Goal: Transaction & Acquisition: Book appointment/travel/reservation

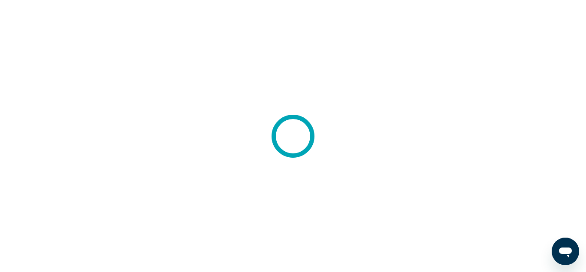
click at [69, 120] on div at bounding box center [293, 136] width 586 height 272
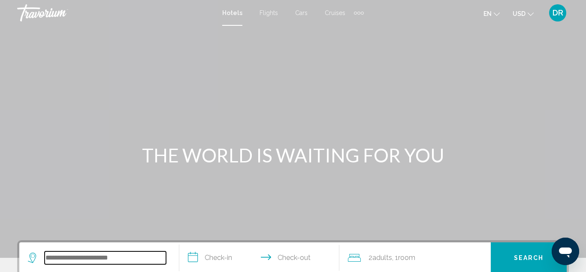
click at [61, 256] on input "Search widget" at bounding box center [105, 257] width 121 height 13
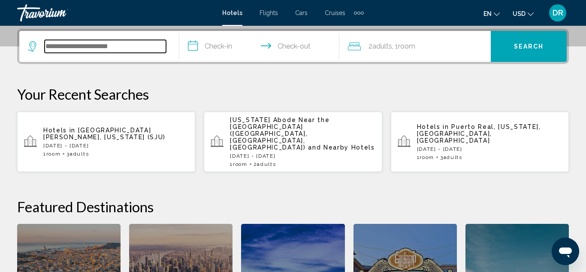
scroll to position [212, 0]
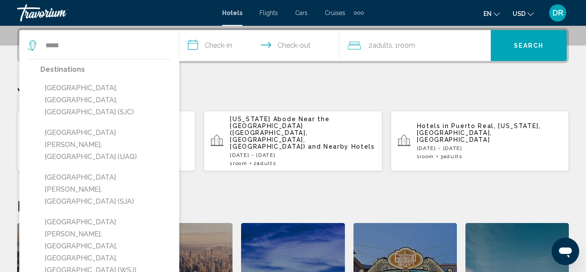
type input "**********"
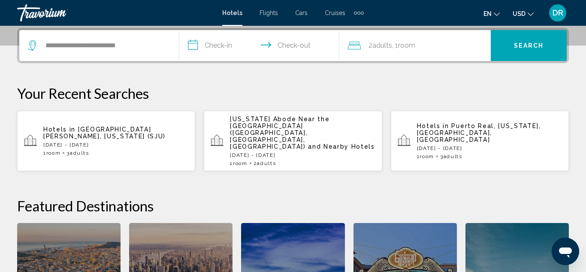
click at [206, 45] on input "**********" at bounding box center [261, 46] width 164 height 33
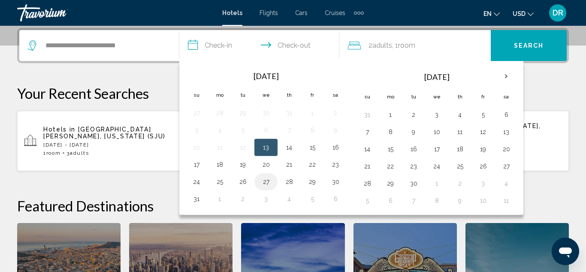
click at [264, 185] on button "27" at bounding box center [266, 182] width 14 height 12
click at [304, 46] on input "**********" at bounding box center [261, 46] width 164 height 33
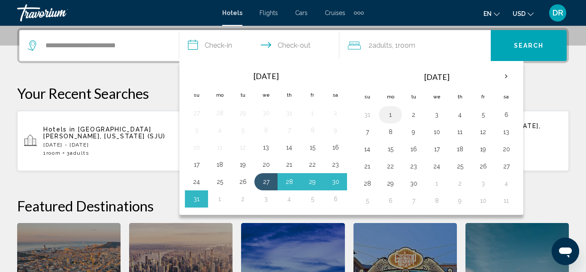
click at [391, 117] on button "1" at bounding box center [391, 115] width 14 height 12
type input "**********"
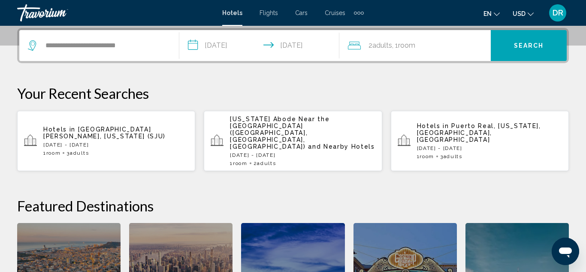
click at [546, 51] on button "Search" at bounding box center [529, 45] width 76 height 31
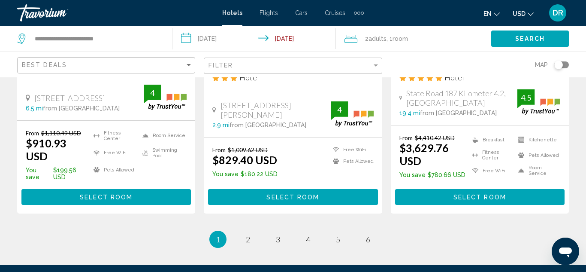
scroll to position [1238, 0]
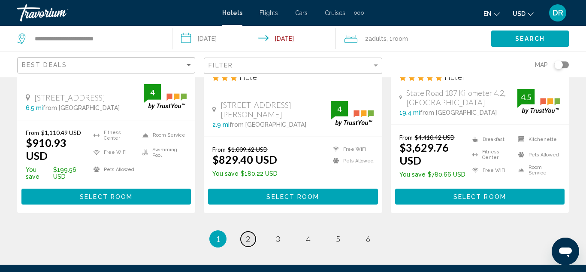
click at [250, 234] on span "2" at bounding box center [248, 238] width 4 height 9
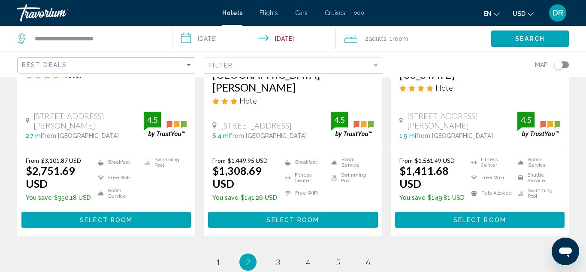
scroll to position [1219, 0]
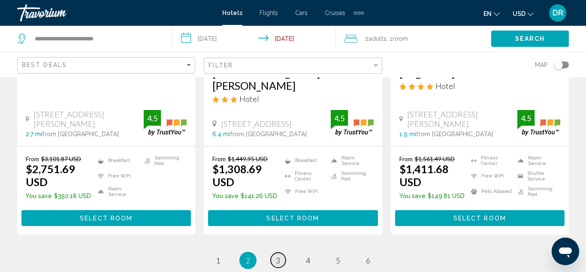
click at [276, 255] on span "3" at bounding box center [278, 259] width 4 height 9
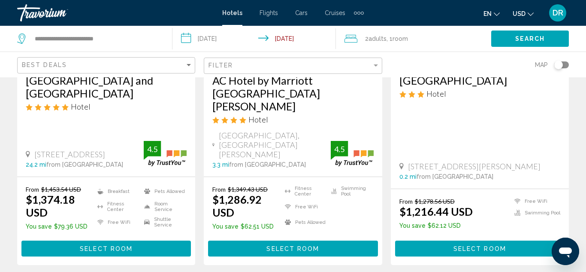
scroll to position [1202, 0]
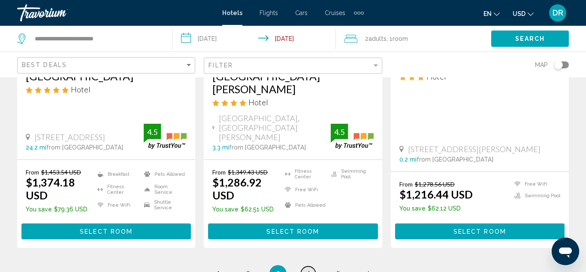
click at [311, 266] on link "page 4" at bounding box center [308, 273] width 15 height 15
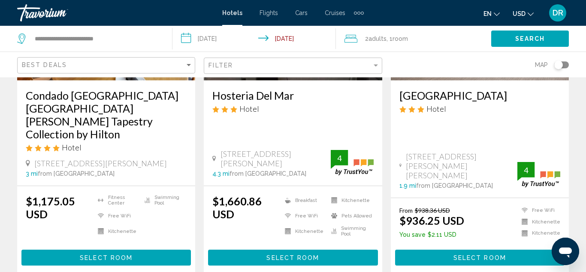
scroll to position [1202, 0]
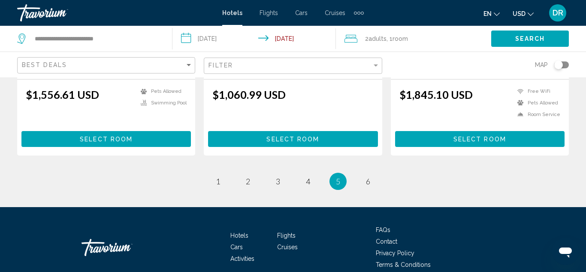
scroll to position [1262, 0]
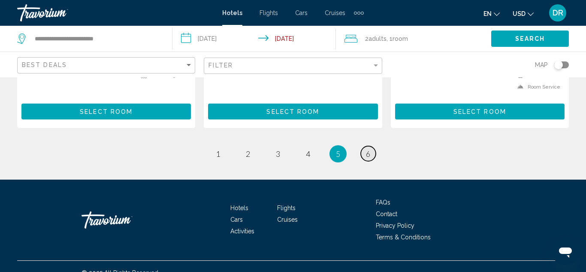
click at [374, 146] on link "page 6" at bounding box center [368, 153] width 15 height 15
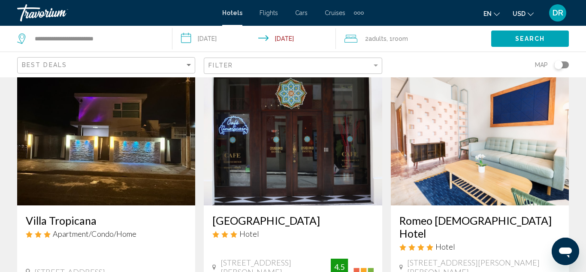
scroll to position [360, 0]
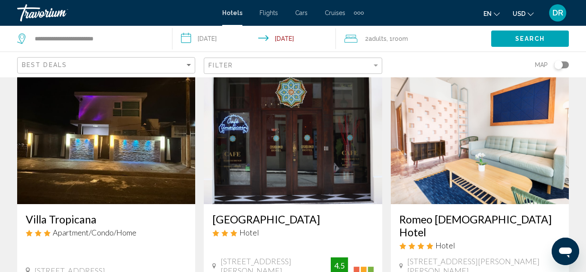
click at [320, 137] on img "Main content" at bounding box center [293, 135] width 178 height 137
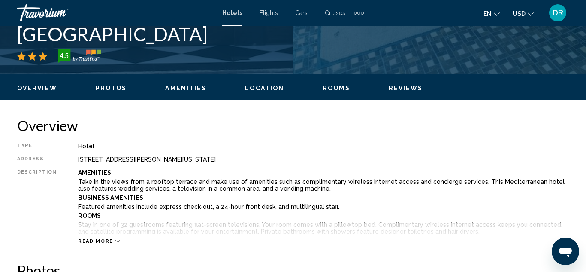
scroll to position [94, 0]
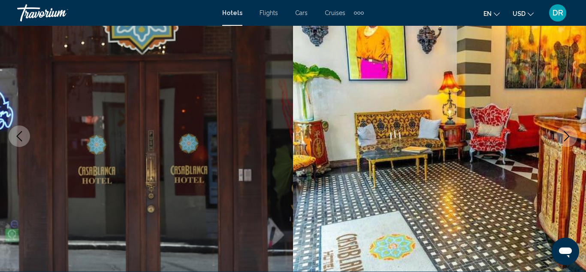
click at [560, 137] on button "Next image" at bounding box center [566, 135] width 21 height 21
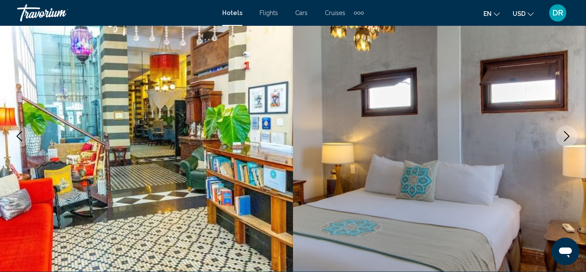
click at [560, 137] on button "Next image" at bounding box center [566, 135] width 21 height 21
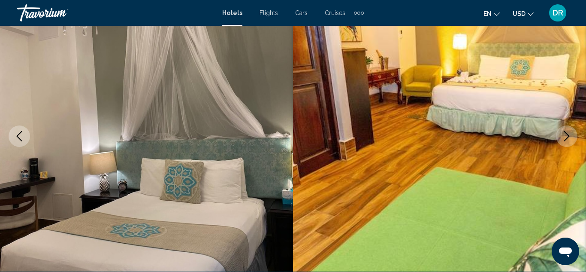
click at [560, 137] on button "Next image" at bounding box center [566, 135] width 21 height 21
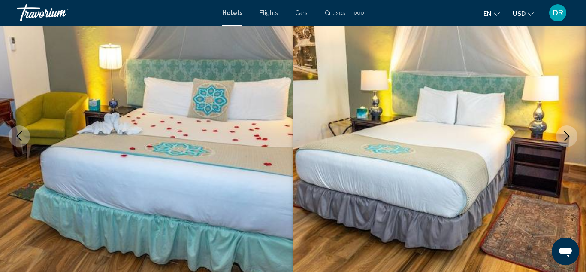
click at [560, 137] on button "Next image" at bounding box center [566, 135] width 21 height 21
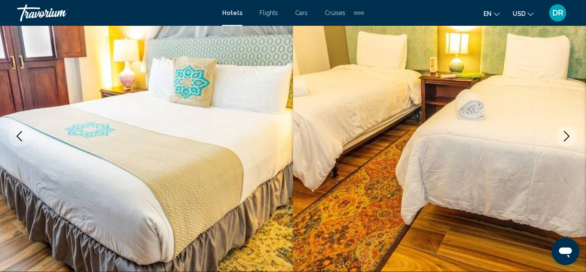
click at [560, 137] on button "Next image" at bounding box center [566, 135] width 21 height 21
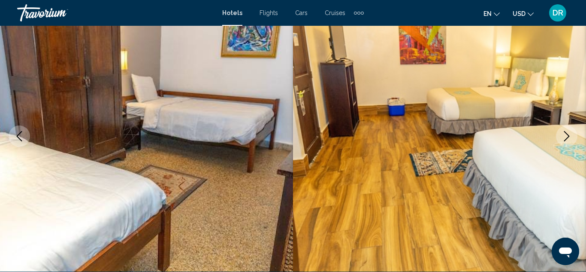
click at [560, 137] on button "Next image" at bounding box center [566, 135] width 21 height 21
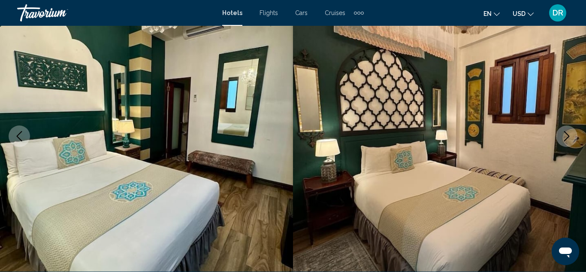
click at [560, 137] on button "Next image" at bounding box center [566, 135] width 21 height 21
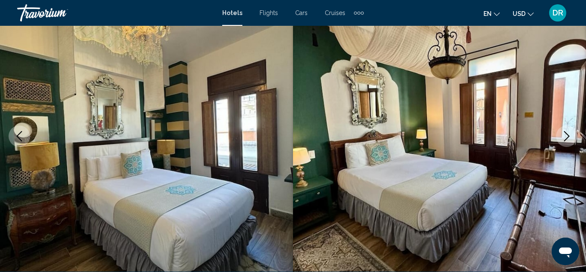
click at [560, 137] on button "Next image" at bounding box center [566, 135] width 21 height 21
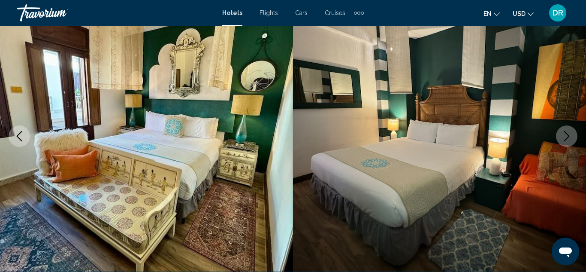
click at [560, 137] on button "Next image" at bounding box center [566, 135] width 21 height 21
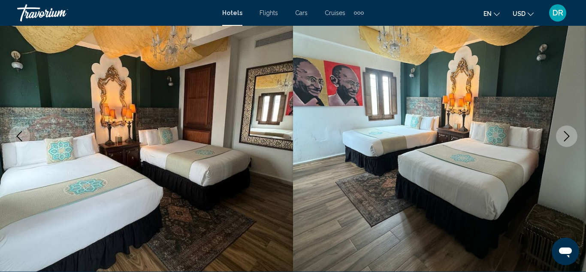
click at [561, 137] on button "Next image" at bounding box center [566, 135] width 21 height 21
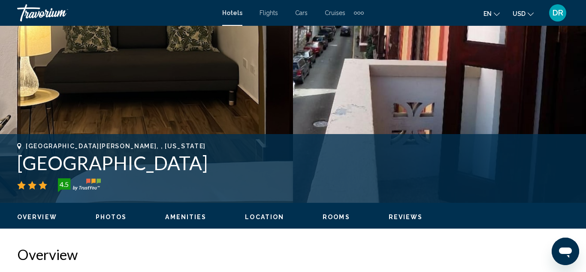
scroll to position [240, 0]
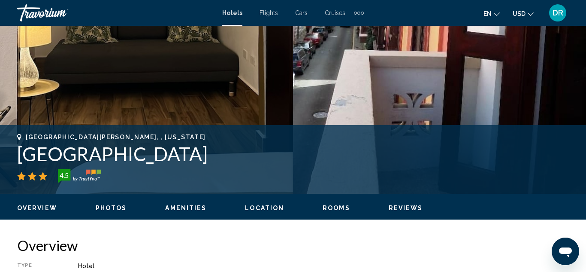
click at [395, 208] on span "Reviews" at bounding box center [406, 207] width 34 height 7
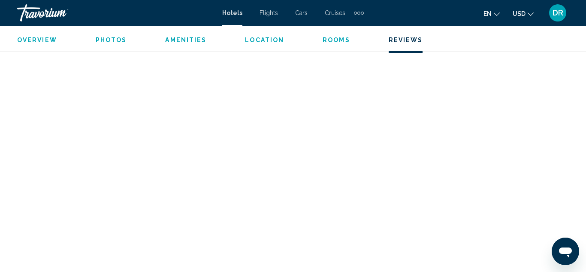
scroll to position [1960, 0]
click at [37, 37] on span "Overview" at bounding box center [37, 39] width 40 height 7
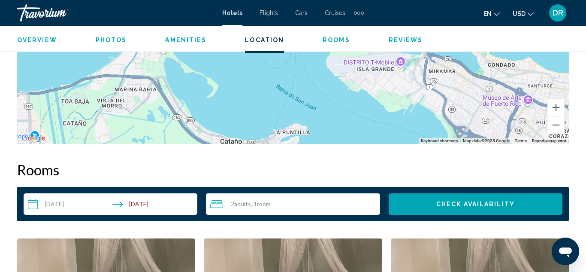
scroll to position [1129, 0]
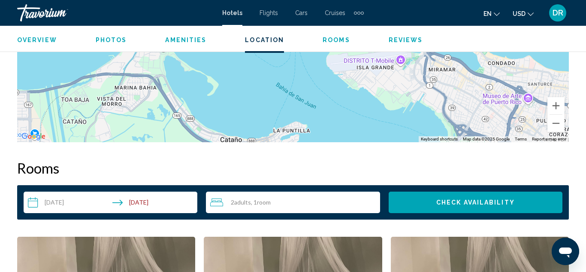
click at [227, 197] on div "2 Adult Adults , 1 Room rooms" at bounding box center [295, 202] width 170 height 10
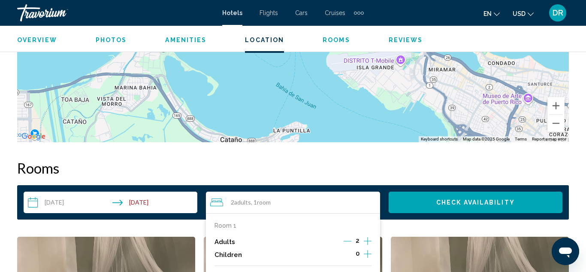
click at [365, 241] on icon "Increment adults" at bounding box center [368, 241] width 8 height 8
click at [418, 205] on button "Check Availability" at bounding box center [476, 201] width 174 height 21
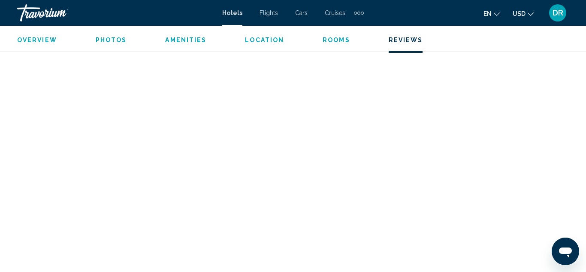
scroll to position [1513, 0]
click at [258, 36] on button "Location" at bounding box center [264, 40] width 39 height 8
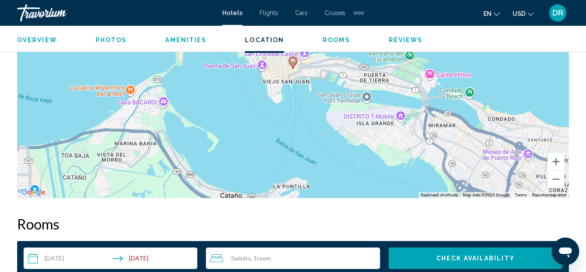
scroll to position [1074, 0]
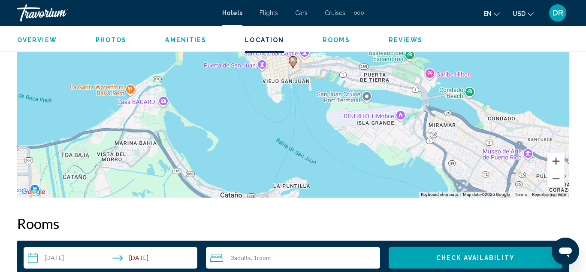
click at [564, 159] on button "Zoom in" at bounding box center [556, 160] width 17 height 17
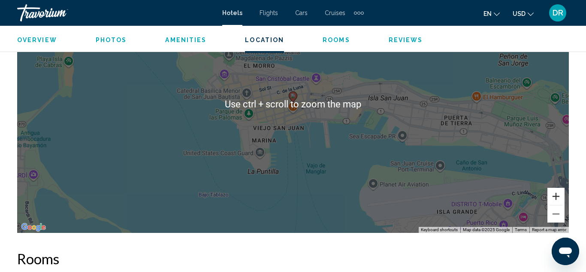
scroll to position [1041, 0]
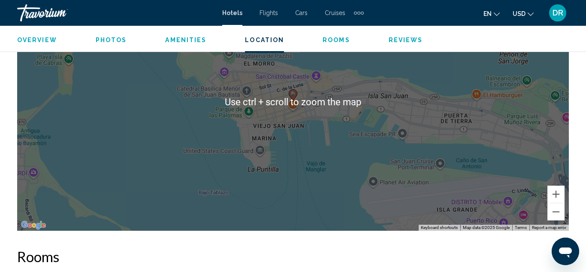
click at [294, 100] on gmp-advanced-marker "Main content" at bounding box center [293, 95] width 9 height 13
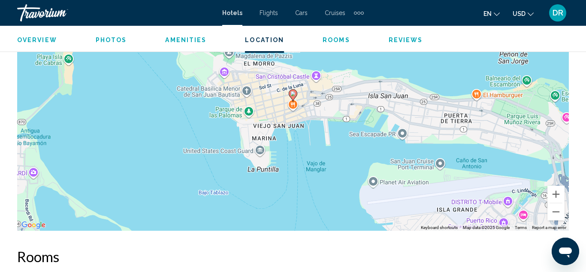
click at [294, 100] on gmp-advanced-marker "Main content" at bounding box center [293, 95] width 9 height 13
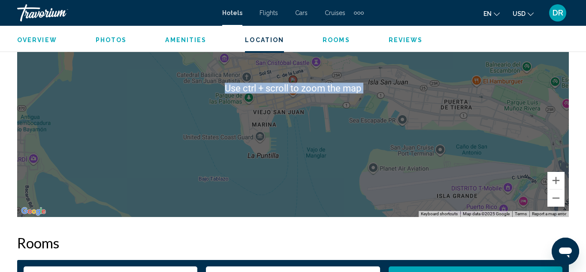
scroll to position [1052, 0]
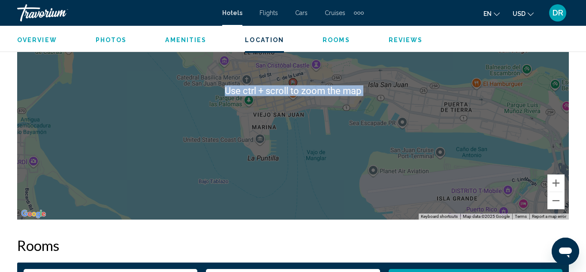
click at [294, 100] on div "To activate drag with keyboard, press Alt + Enter. Once in keyboard drag state,…" at bounding box center [293, 91] width 552 height 258
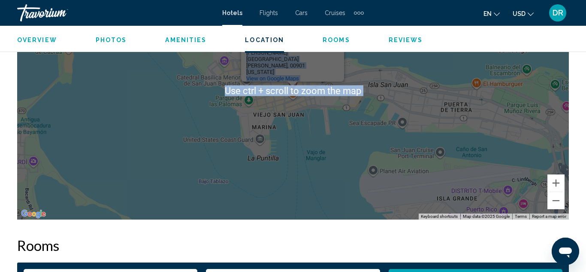
click at [294, 100] on div "To activate drag with keyboard, press Alt + Enter. Once in keyboard drag state,…" at bounding box center [293, 91] width 552 height 258
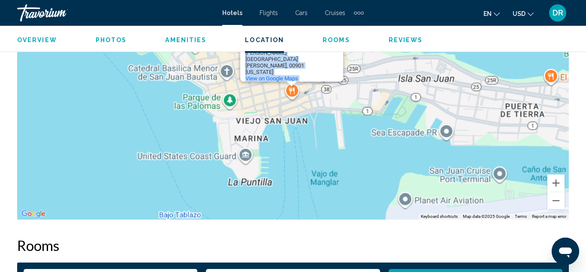
click at [294, 100] on div "To activate drag with keyboard, press Alt + Enter. Once in keyboard drag state,…" at bounding box center [293, 91] width 552 height 258
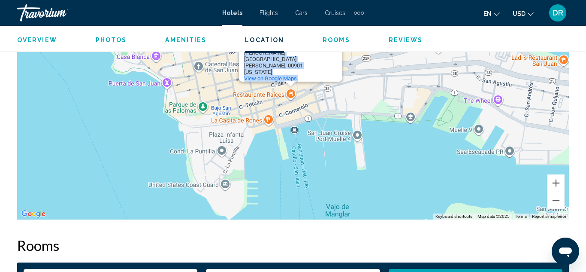
click at [276, 75] on span "View on Google Maps" at bounding box center [270, 78] width 53 height 6
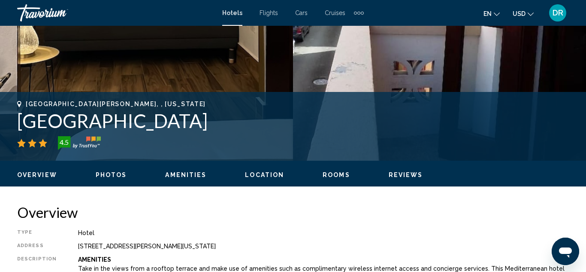
scroll to position [275, 0]
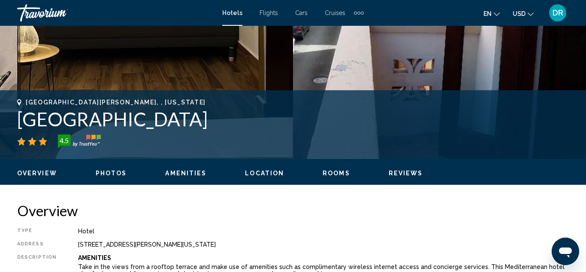
drag, startPoint x: 10, startPoint y: 238, endPoint x: 0, endPoint y: 292, distance: 54.6
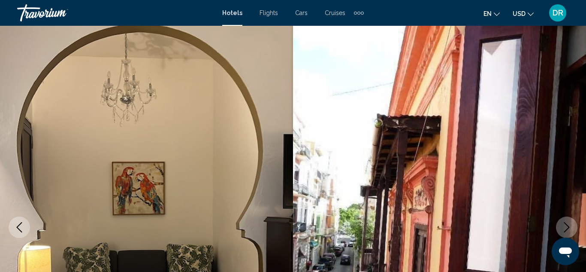
scroll to position [0, 0]
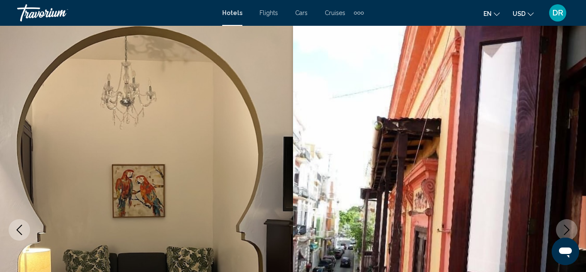
click at [15, 235] on button "Previous image" at bounding box center [19, 229] width 21 height 21
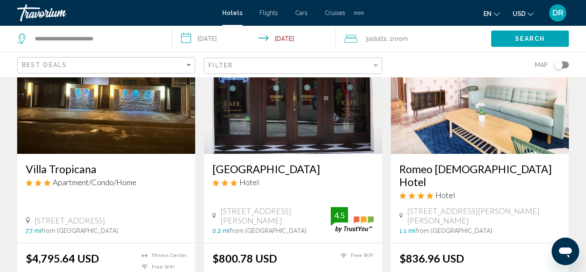
scroll to position [411, 0]
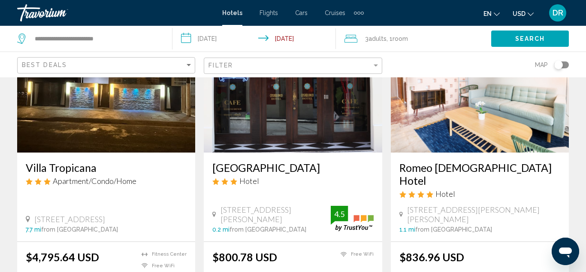
click at [458, 114] on img "Main content" at bounding box center [480, 83] width 178 height 137
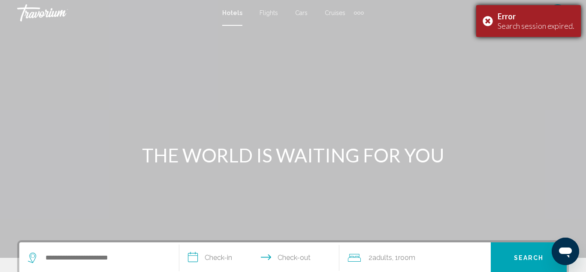
click at [491, 18] on div "Error Search session expired." at bounding box center [529, 21] width 105 height 32
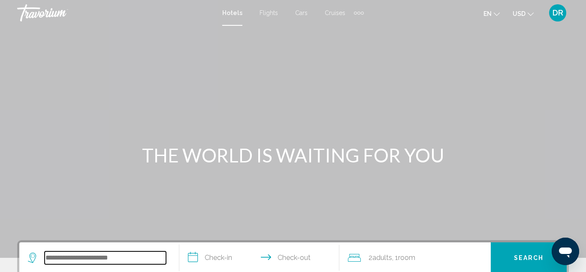
click at [92, 258] on input "Search widget" at bounding box center [105, 257] width 121 height 13
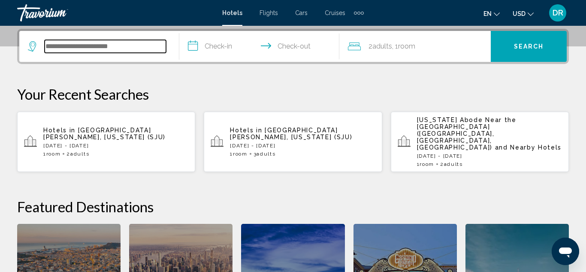
scroll to position [212, 0]
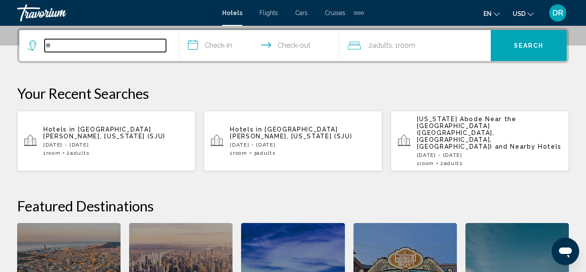
type input "***"
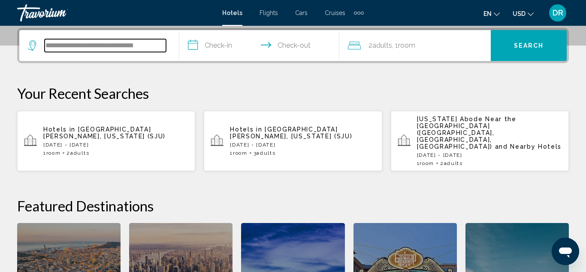
click at [139, 46] on input "**********" at bounding box center [105, 45] width 121 height 13
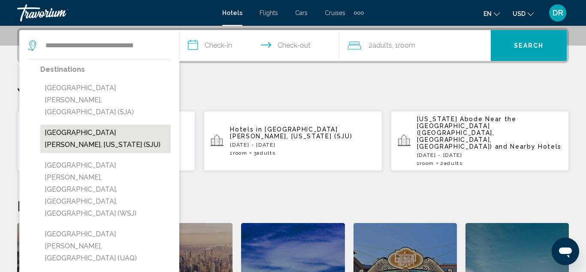
click at [133, 124] on button "[GEOGRAPHIC_DATA][PERSON_NAME], [US_STATE] (SJU)" at bounding box center [105, 138] width 131 height 28
type input "**********"
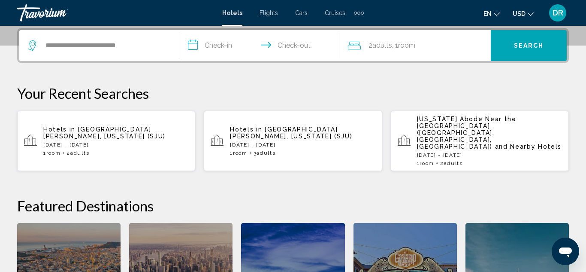
click at [205, 51] on input "**********" at bounding box center [261, 46] width 164 height 33
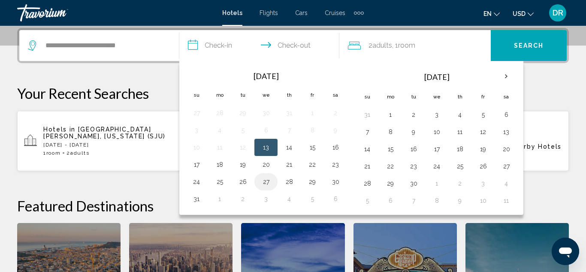
click at [270, 187] on button "27" at bounding box center [266, 182] width 14 height 12
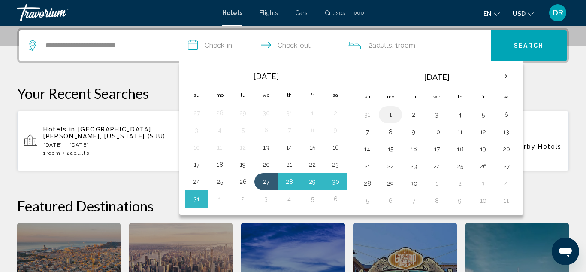
click at [393, 117] on button "1" at bounding box center [391, 115] width 14 height 12
type input "**********"
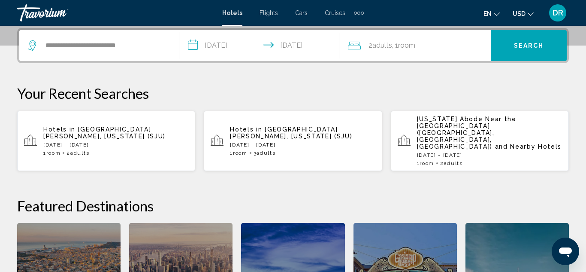
click at [438, 50] on div "2 Adult Adults , 1 Room rooms" at bounding box center [419, 45] width 143 height 12
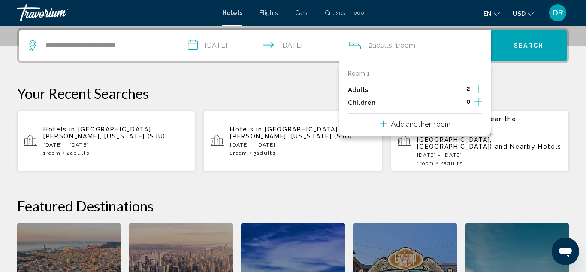
click at [478, 90] on icon "Increment adults" at bounding box center [479, 89] width 8 height 10
click at [527, 46] on span "Search" at bounding box center [529, 45] width 30 height 7
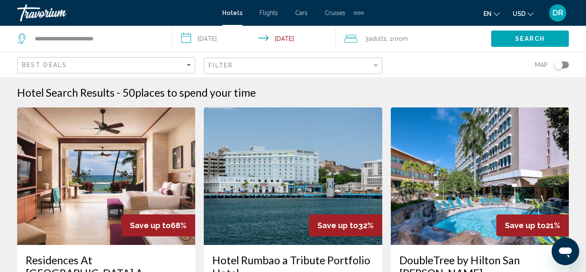
click at [557, 65] on div "Toggle map" at bounding box center [559, 65] width 9 height 9
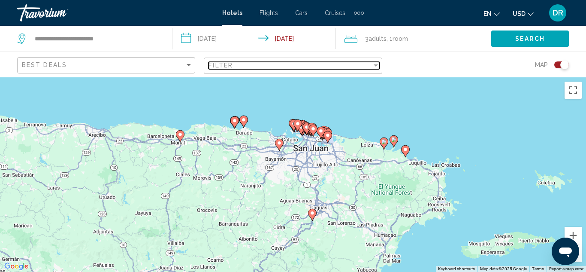
click at [375, 65] on div "Filter" at bounding box center [376, 65] width 4 height 2
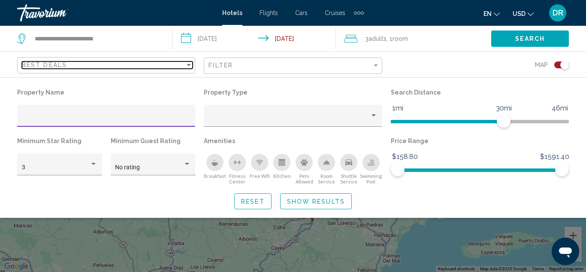
click at [188, 68] on div "Sort by" at bounding box center [189, 64] width 8 height 7
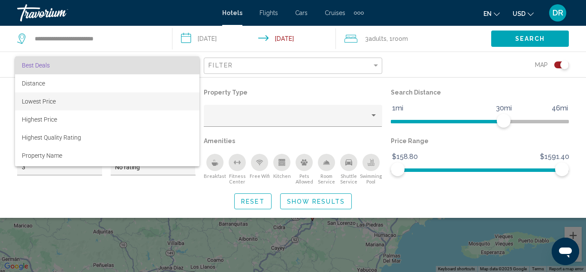
click at [185, 100] on span "Lowest Price" at bounding box center [107, 101] width 171 height 18
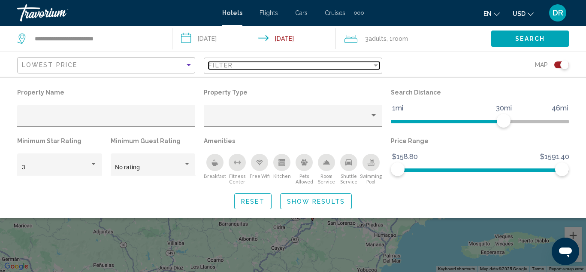
click at [375, 66] on div "Filter" at bounding box center [376, 65] width 4 height 2
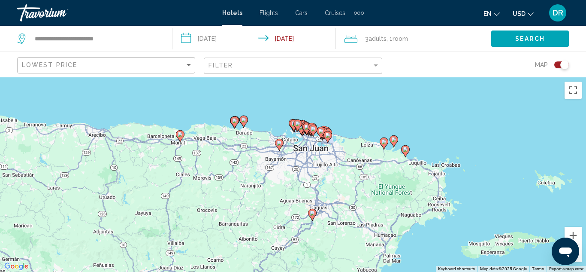
click at [506, 42] on button "Search" at bounding box center [531, 38] width 78 height 16
click at [536, 39] on span "Search" at bounding box center [531, 39] width 30 height 7
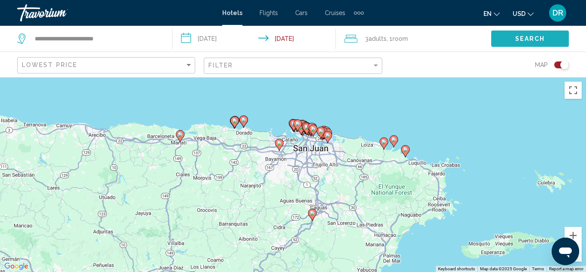
click at [536, 39] on span "Search" at bounding box center [531, 39] width 30 height 7
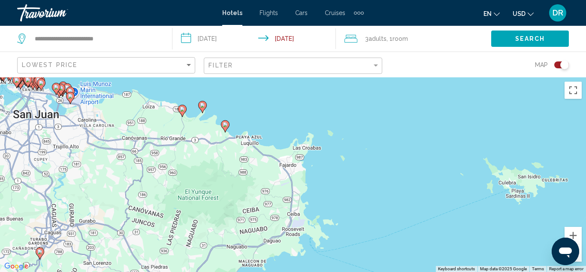
drag, startPoint x: 579, startPoint y: 108, endPoint x: 586, endPoint y: 137, distance: 29.7
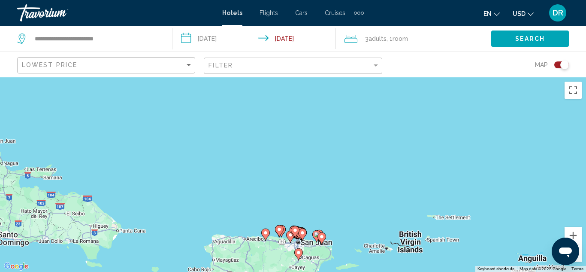
click at [521, 46] on button "Search" at bounding box center [531, 38] width 78 height 16
click at [240, 10] on span "Hotels" at bounding box center [232, 12] width 20 height 7
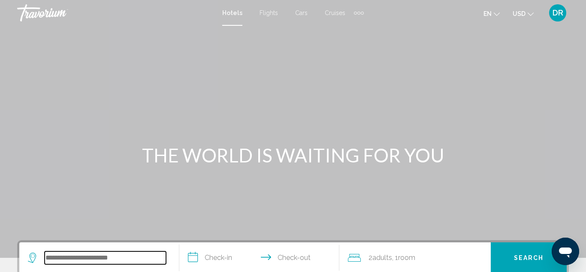
click at [61, 262] on input "Search widget" at bounding box center [105, 257] width 121 height 13
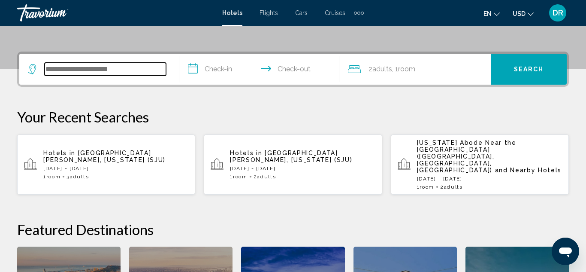
scroll to position [212, 0]
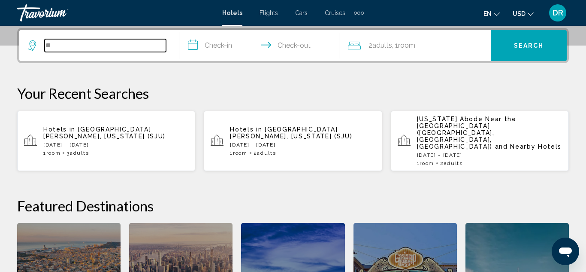
type input "***"
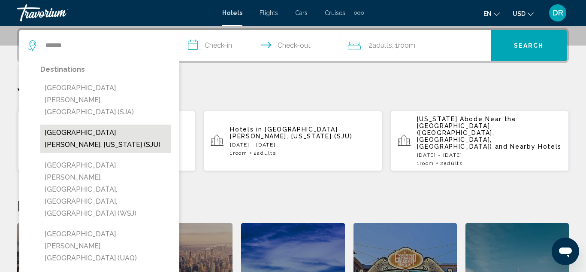
click at [72, 124] on button "[GEOGRAPHIC_DATA][PERSON_NAME], [US_STATE] (SJU)" at bounding box center [105, 138] width 131 height 28
type input "**********"
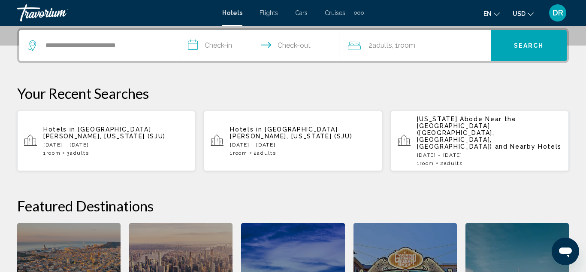
click at [231, 56] on input "**********" at bounding box center [261, 46] width 164 height 33
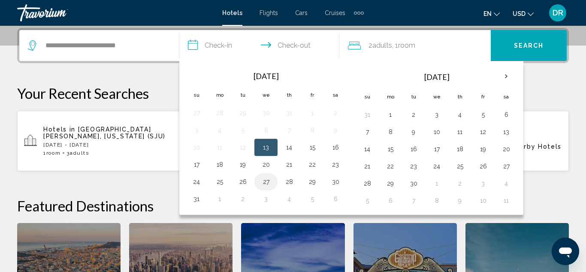
click at [268, 189] on td "27" at bounding box center [266, 181] width 23 height 17
click at [267, 180] on button "27" at bounding box center [266, 182] width 14 height 12
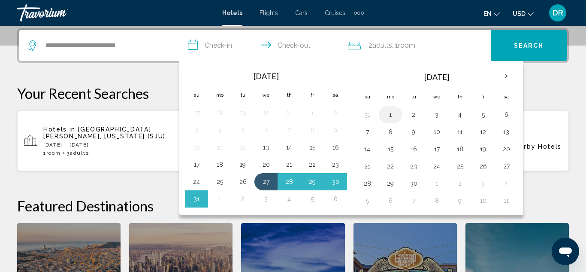
click at [392, 115] on button "1" at bounding box center [391, 115] width 14 height 12
type input "**********"
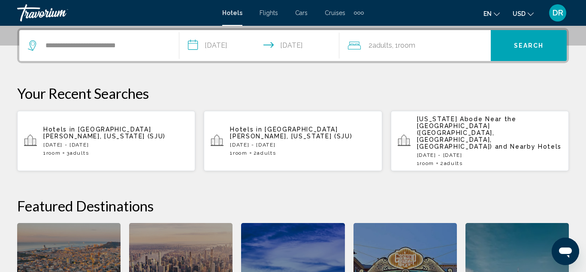
click at [467, 40] on div "2 Adult Adults , 1 Room rooms" at bounding box center [419, 45] width 143 height 12
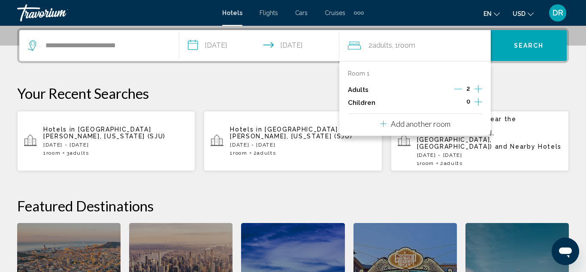
click at [479, 89] on icon "Increment adults" at bounding box center [479, 89] width 8 height 10
click at [517, 52] on button "Search" at bounding box center [529, 45] width 76 height 31
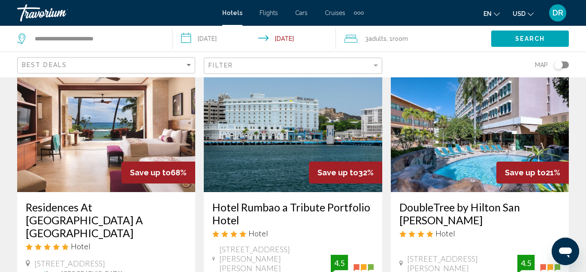
scroll to position [52, 0]
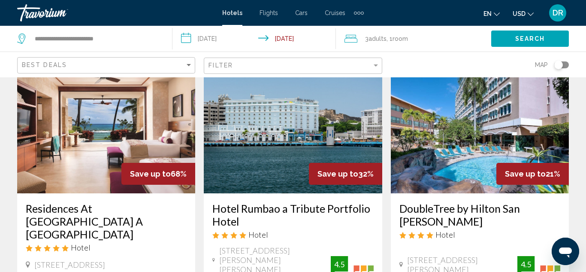
click at [329, 130] on img "Main content" at bounding box center [293, 124] width 178 height 137
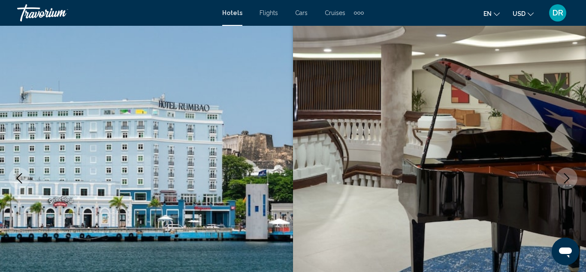
scroll to position [94, 0]
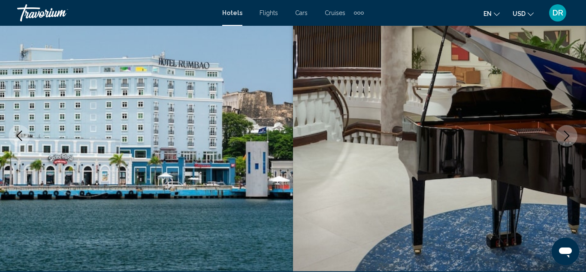
click at [568, 139] on icon "Next image" at bounding box center [567, 136] width 10 height 10
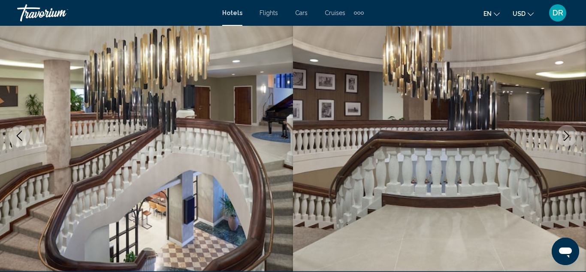
click at [568, 139] on icon "Next image" at bounding box center [567, 136] width 10 height 10
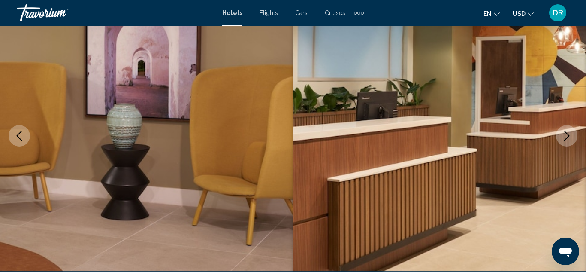
click at [568, 139] on icon "Next image" at bounding box center [567, 136] width 10 height 10
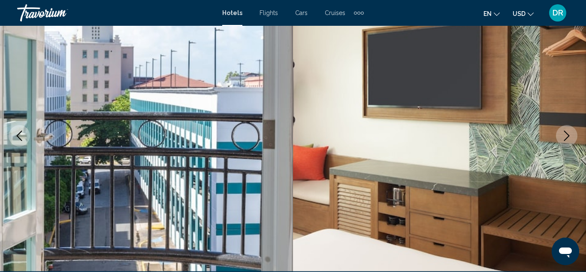
click at [568, 139] on icon "Next image" at bounding box center [567, 136] width 10 height 10
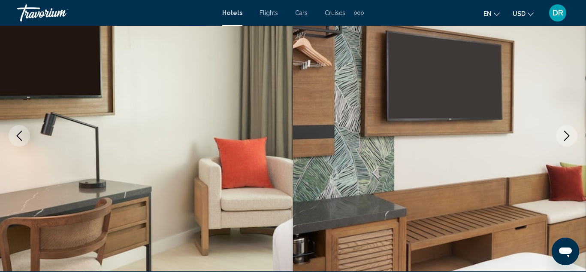
click at [568, 139] on icon "Next image" at bounding box center [567, 136] width 10 height 10
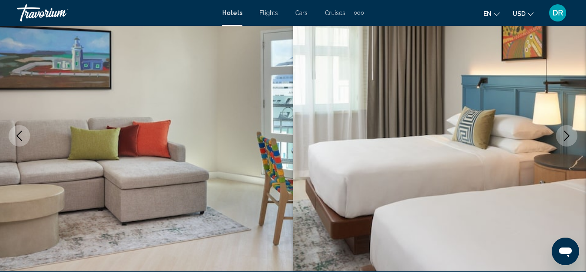
click at [568, 139] on icon "Next image" at bounding box center [567, 136] width 10 height 10
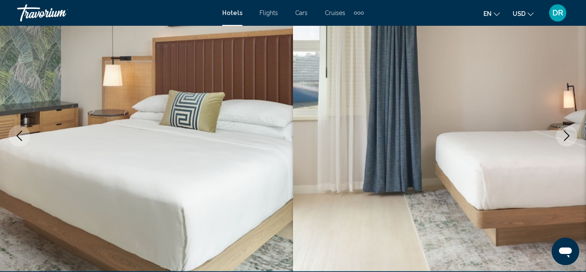
click at [568, 139] on icon "Next image" at bounding box center [567, 136] width 10 height 10
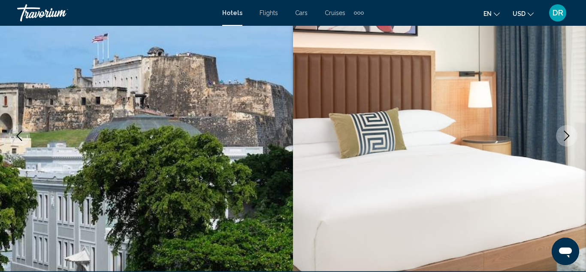
click at [568, 139] on icon "Next image" at bounding box center [567, 136] width 10 height 10
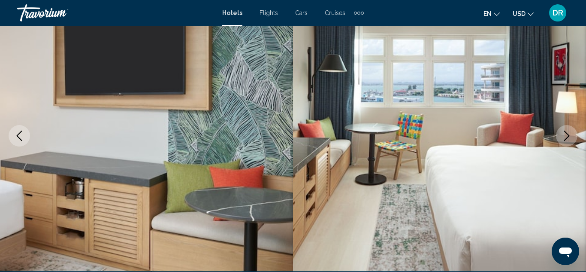
click at [18, 143] on button "Previous image" at bounding box center [19, 135] width 21 height 21
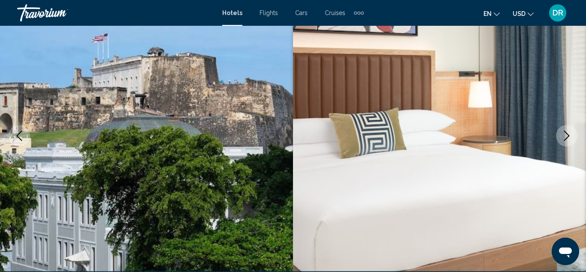
click at [165, 137] on img "Main content" at bounding box center [146, 136] width 293 height 408
click at [564, 142] on button "Next image" at bounding box center [566, 135] width 21 height 21
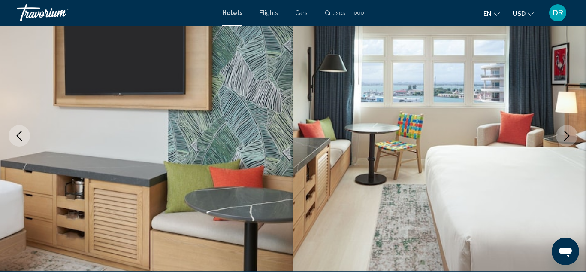
click at [564, 142] on button "Next image" at bounding box center [566, 135] width 21 height 21
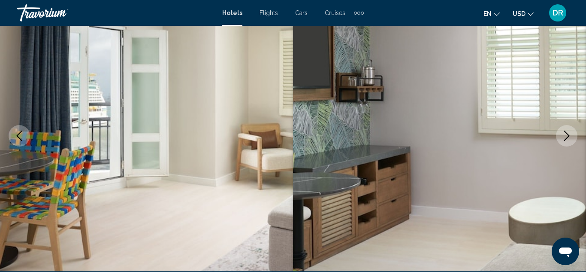
click at [564, 142] on button "Next image" at bounding box center [566, 135] width 21 height 21
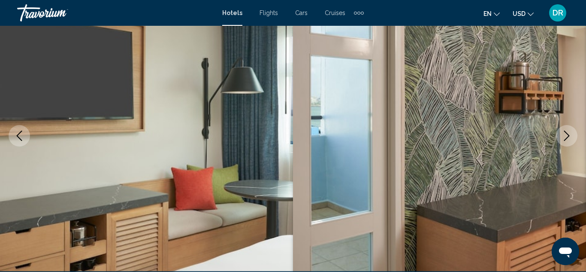
click at [564, 142] on button "Next image" at bounding box center [566, 135] width 21 height 21
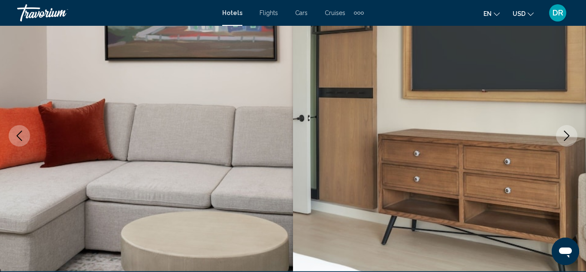
scroll to position [0, 0]
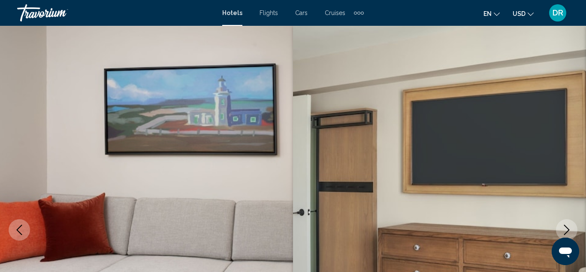
click at [512, 239] on img "Main content" at bounding box center [439, 230] width 293 height 408
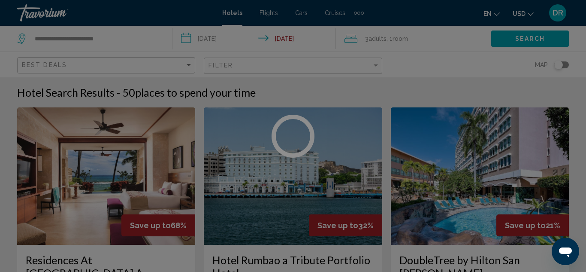
scroll to position [83, 0]
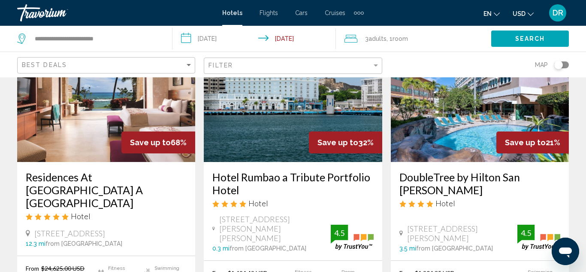
click at [303, 160] on img "Main content" at bounding box center [293, 92] width 178 height 137
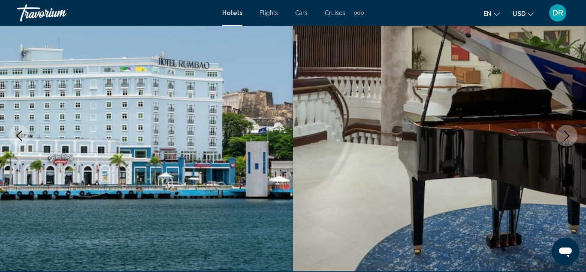
click at [303, 160] on img "Main content" at bounding box center [439, 136] width 293 height 408
click at [190, 195] on img "Main content" at bounding box center [146, 136] width 293 height 408
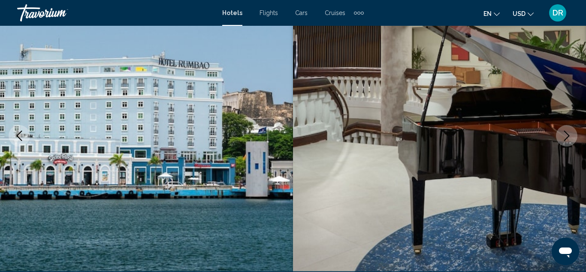
click at [569, 134] on icon "Next image" at bounding box center [567, 136] width 10 height 10
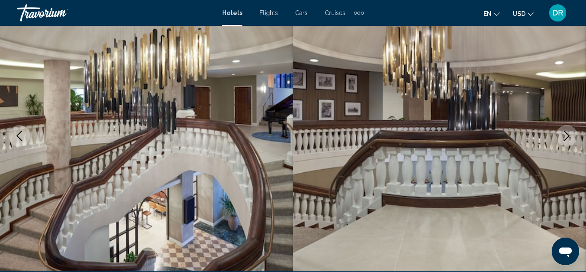
click at [569, 134] on icon "Next image" at bounding box center [567, 136] width 10 height 10
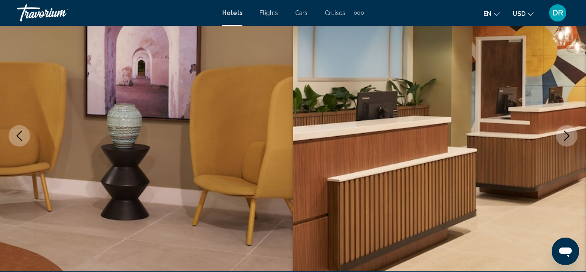
click at [569, 134] on icon "Next image" at bounding box center [567, 136] width 10 height 10
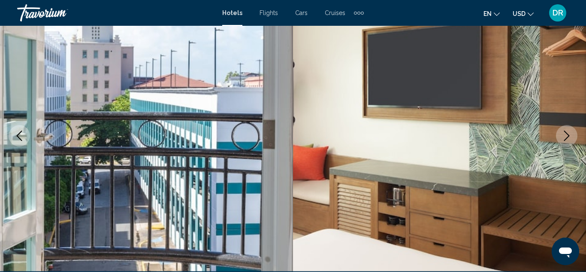
click at [569, 134] on icon "Next image" at bounding box center [567, 136] width 10 height 10
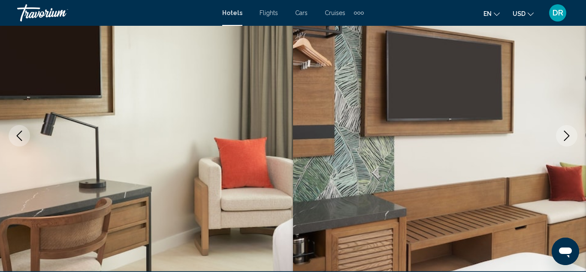
click at [569, 134] on icon "Next image" at bounding box center [567, 136] width 10 height 10
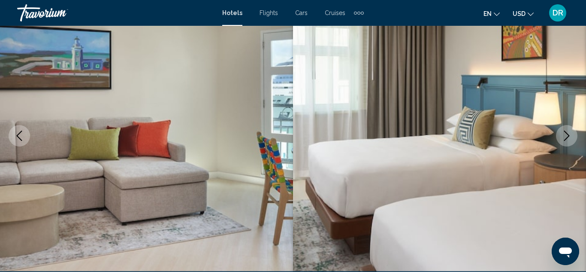
click at [569, 134] on icon "Next image" at bounding box center [567, 136] width 10 height 10
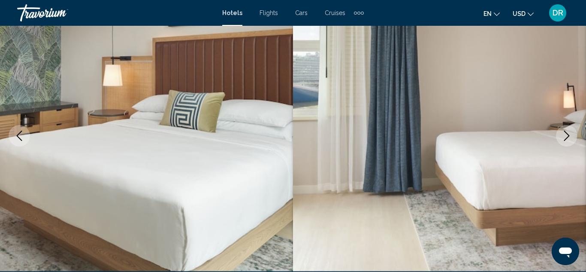
click at [569, 134] on icon "Next image" at bounding box center [567, 136] width 10 height 10
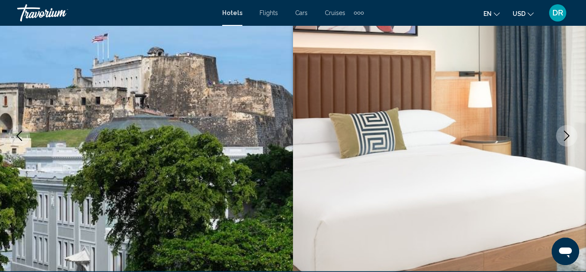
click at [569, 134] on icon "Next image" at bounding box center [567, 136] width 10 height 10
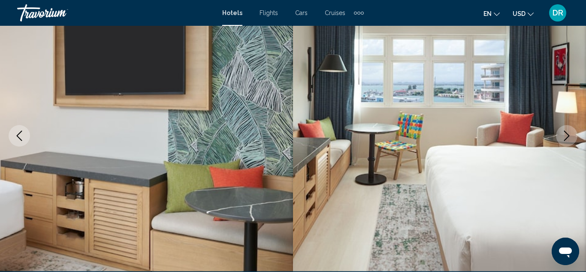
click at [569, 134] on icon "Next image" at bounding box center [567, 136] width 10 height 10
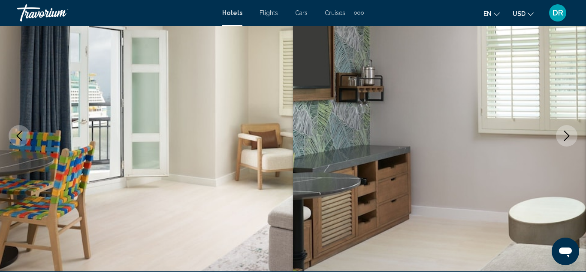
click at [569, 134] on icon "Next image" at bounding box center [567, 136] width 10 height 10
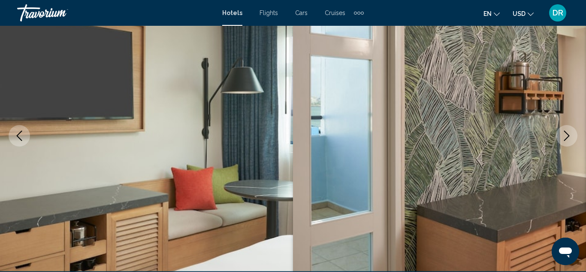
click at [569, 134] on icon "Next image" at bounding box center [567, 136] width 10 height 10
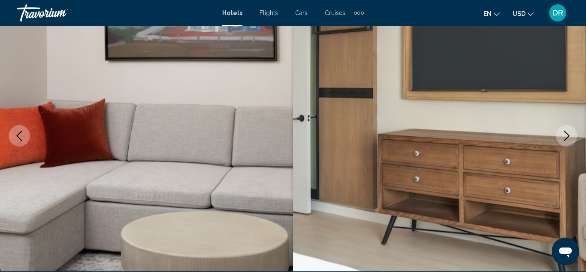
click at [569, 134] on icon "Next image" at bounding box center [567, 136] width 10 height 10
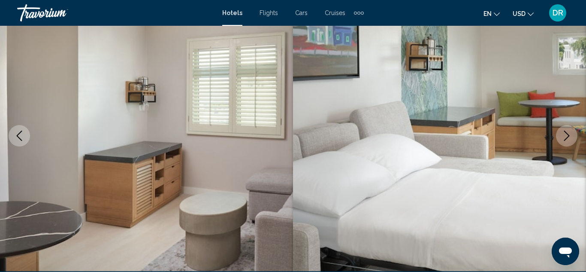
click at [569, 134] on icon "Next image" at bounding box center [567, 136] width 10 height 10
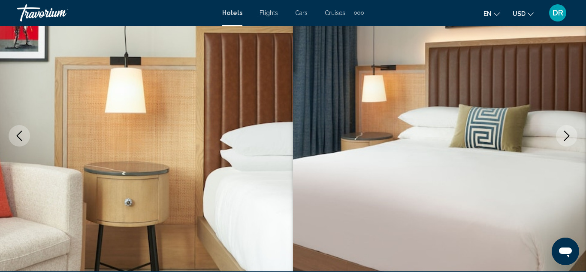
click at [569, 134] on icon "Next image" at bounding box center [567, 136] width 10 height 10
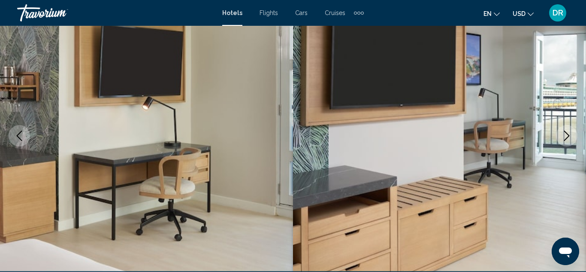
click at [569, 134] on icon "Next image" at bounding box center [567, 136] width 10 height 10
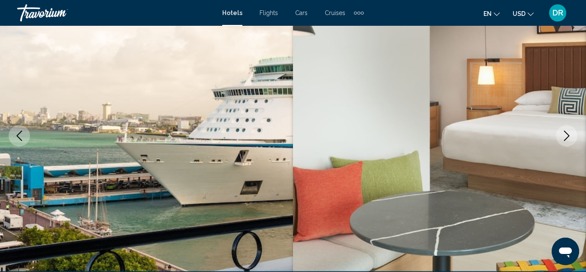
click at [569, 134] on icon "Next image" at bounding box center [567, 136] width 10 height 10
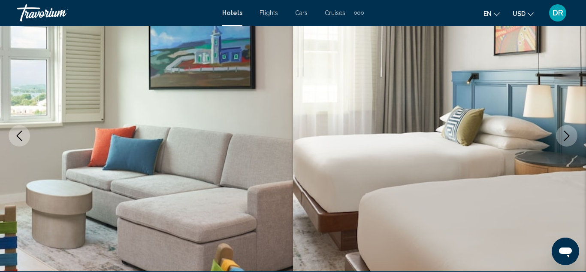
click at [14, 139] on icon "Previous image" at bounding box center [19, 136] width 10 height 10
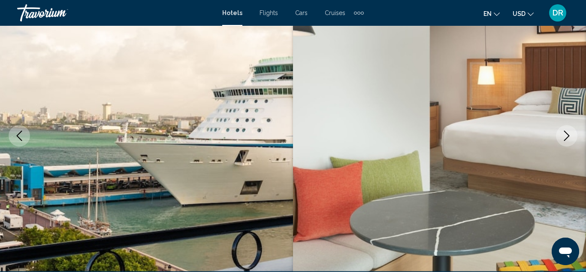
click at [565, 134] on icon "Next image" at bounding box center [567, 136] width 10 height 10
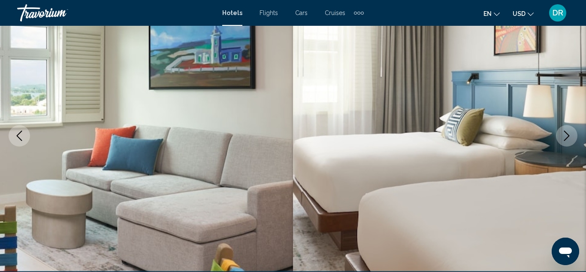
click at [565, 134] on icon "Next image" at bounding box center [567, 136] width 10 height 10
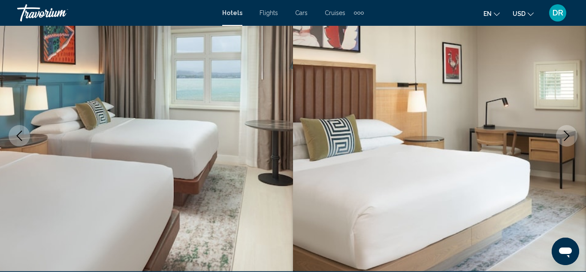
click at [565, 134] on icon "Next image" at bounding box center [567, 136] width 10 height 10
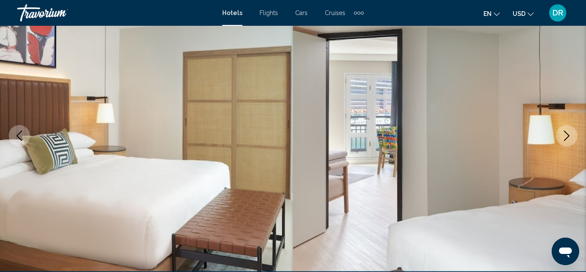
click at [565, 134] on icon "Next image" at bounding box center [567, 136] width 10 height 10
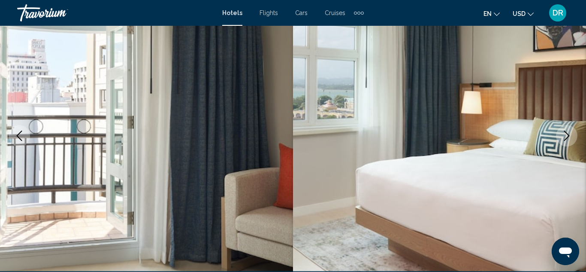
click at [19, 139] on icon "Previous image" at bounding box center [19, 136] width 10 height 10
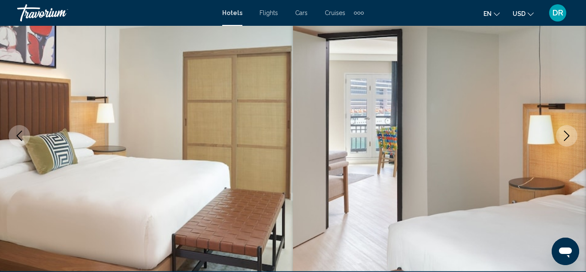
click at [566, 133] on icon "Next image" at bounding box center [568, 136] width 6 height 10
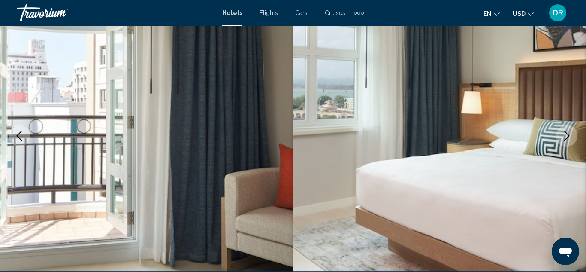
click at [566, 133] on icon "Next image" at bounding box center [568, 136] width 6 height 10
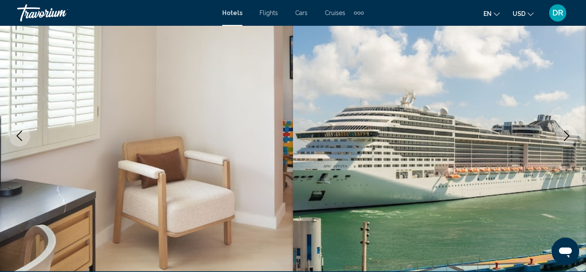
click at [566, 133] on icon "Next image" at bounding box center [568, 136] width 6 height 10
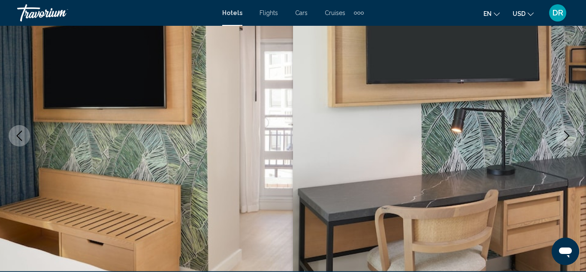
click at [566, 133] on icon "Next image" at bounding box center [568, 136] width 6 height 10
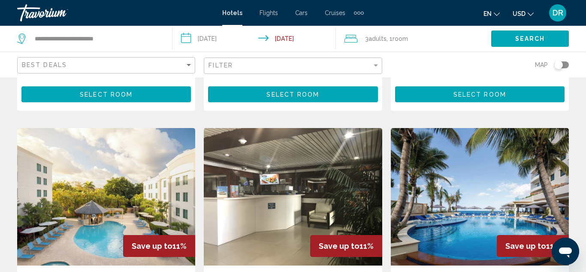
scroll to position [1013, 0]
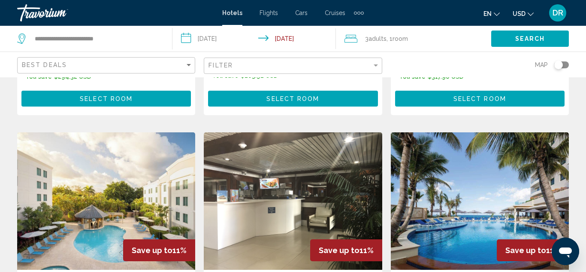
click at [278, 132] on img "Main content" at bounding box center [293, 200] width 178 height 137
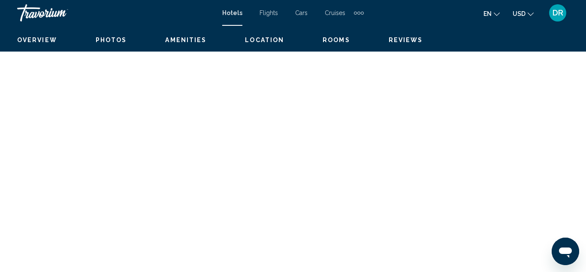
scroll to position [94, 0]
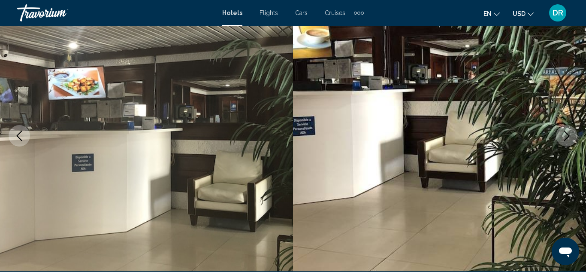
click at [568, 148] on img "Main content" at bounding box center [439, 136] width 293 height 408
click at [568, 134] on icon "Next image" at bounding box center [567, 136] width 10 height 10
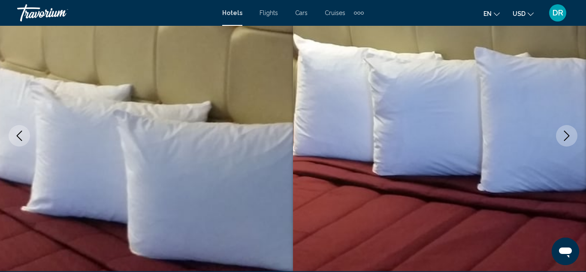
click at [568, 134] on icon "Next image" at bounding box center [567, 136] width 10 height 10
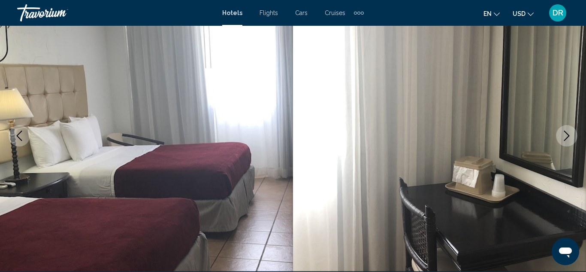
click at [568, 134] on icon "Next image" at bounding box center [567, 136] width 10 height 10
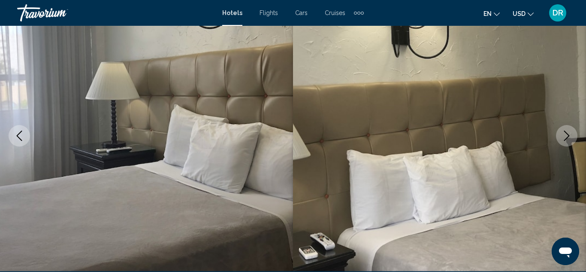
click at [568, 134] on icon "Next image" at bounding box center [567, 136] width 10 height 10
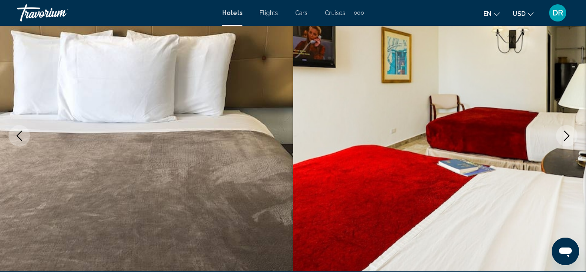
click at [568, 134] on icon "Next image" at bounding box center [567, 136] width 10 height 10
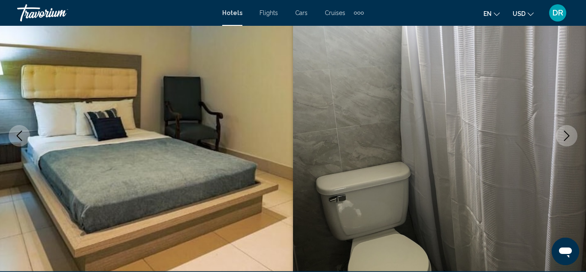
click at [568, 134] on icon "Next image" at bounding box center [567, 136] width 10 height 10
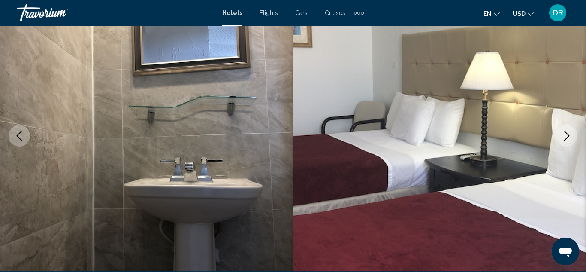
click at [568, 134] on icon "Next image" at bounding box center [567, 136] width 10 height 10
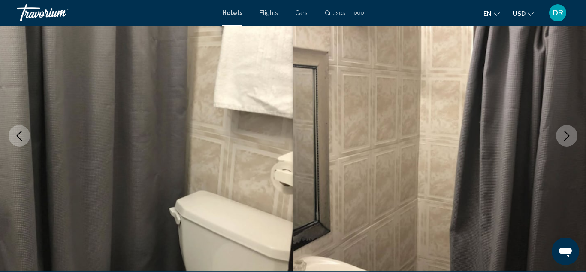
click at [568, 134] on icon "Next image" at bounding box center [567, 136] width 10 height 10
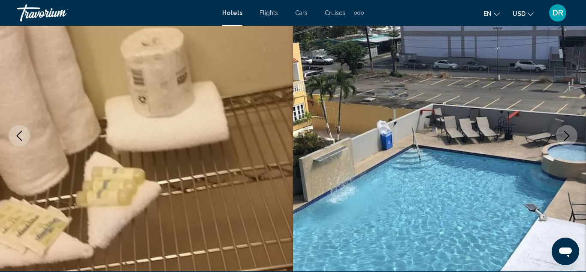
click at [568, 134] on icon "Next image" at bounding box center [567, 136] width 10 height 10
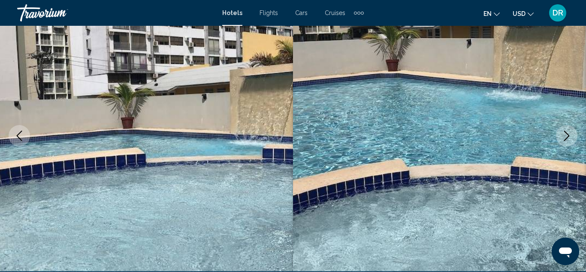
click at [568, 134] on icon "Next image" at bounding box center [567, 136] width 10 height 10
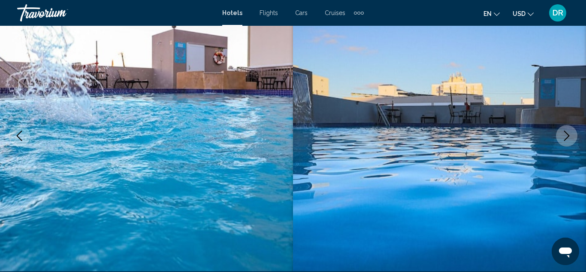
click at [568, 134] on icon "Next image" at bounding box center [567, 136] width 10 height 10
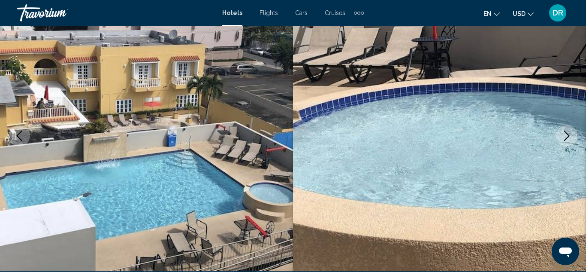
click at [568, 134] on icon "Next image" at bounding box center [567, 136] width 10 height 10
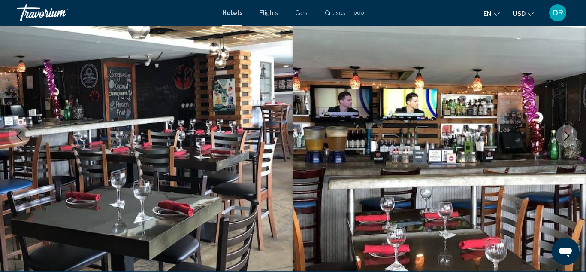
click at [568, 134] on icon "Next image" at bounding box center [567, 136] width 10 height 10
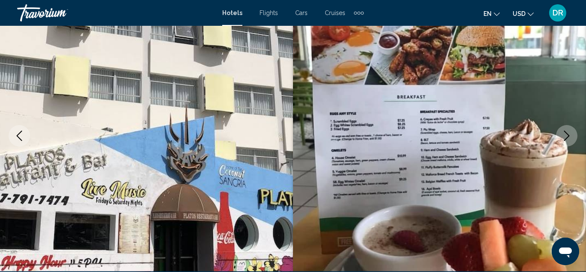
click at [568, 134] on icon "Next image" at bounding box center [567, 136] width 10 height 10
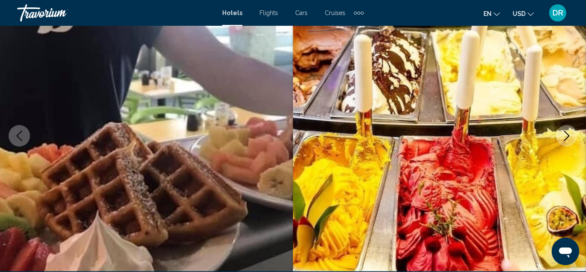
click at [568, 134] on icon "Next image" at bounding box center [567, 136] width 10 height 10
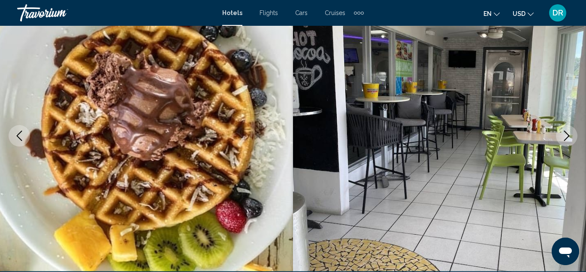
click at [568, 134] on icon "Next image" at bounding box center [567, 136] width 10 height 10
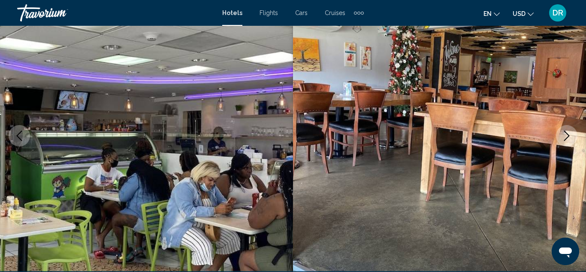
click at [568, 134] on icon "Next image" at bounding box center [567, 136] width 10 height 10
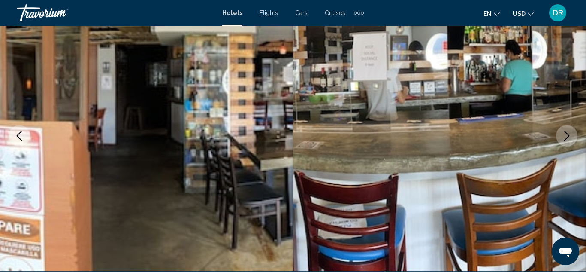
click at [568, 134] on icon "Next image" at bounding box center [567, 136] width 10 height 10
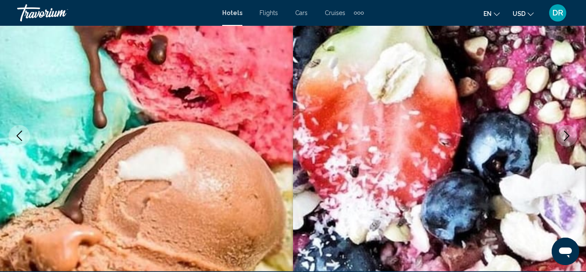
click at [568, 134] on icon "Next image" at bounding box center [567, 136] width 10 height 10
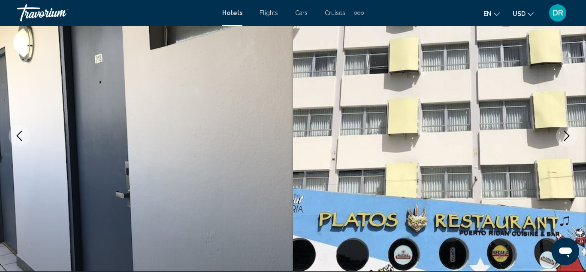
click at [568, 134] on icon "Next image" at bounding box center [567, 136] width 10 height 10
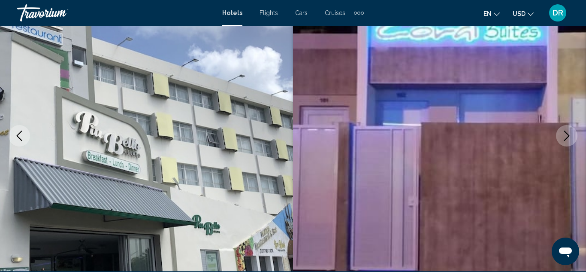
click at [568, 134] on icon "Next image" at bounding box center [567, 136] width 10 height 10
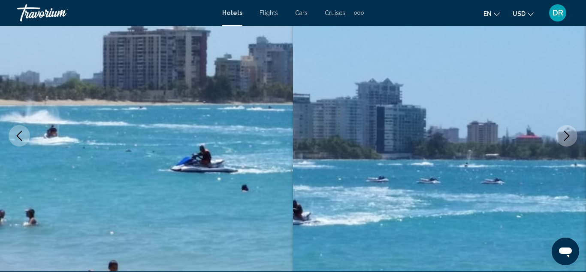
click at [25, 138] on button "Previous image" at bounding box center [19, 135] width 21 height 21
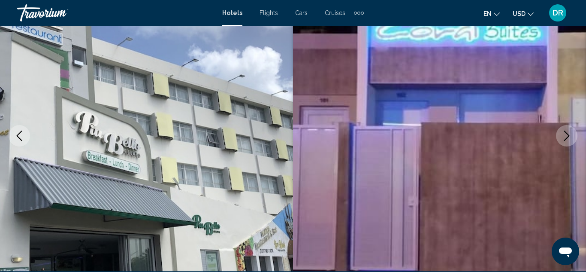
click at [570, 133] on icon "Next image" at bounding box center [567, 136] width 10 height 10
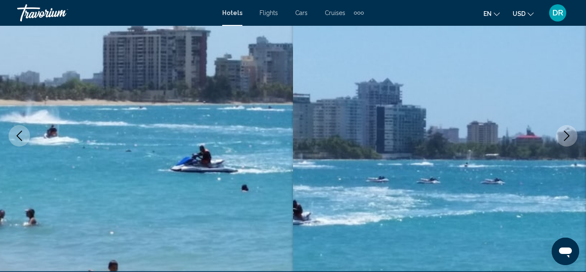
click at [570, 133] on icon "Next image" at bounding box center [567, 136] width 10 height 10
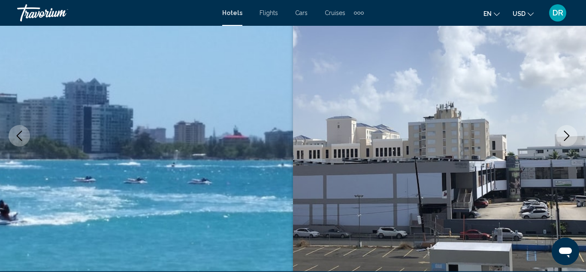
click at [570, 133] on icon "Next image" at bounding box center [567, 136] width 10 height 10
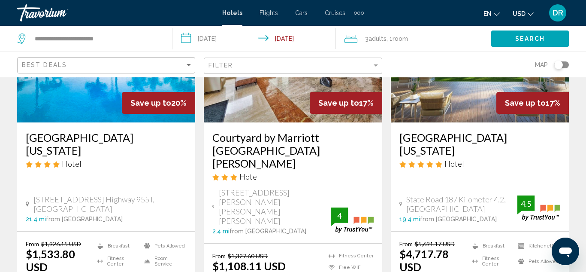
scroll to position [481, 0]
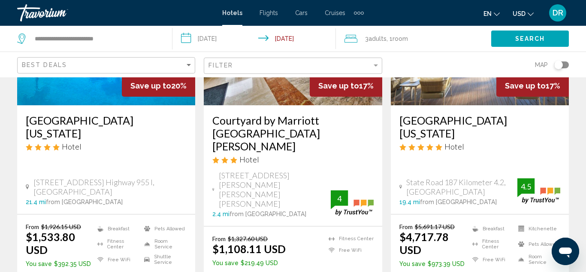
click at [342, 193] on div "4" at bounding box center [339, 198] width 17 height 10
click at [293, 210] on span "from [GEOGRAPHIC_DATA]" at bounding box center [268, 213] width 77 height 7
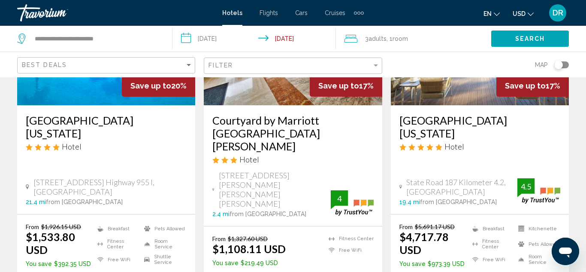
click at [293, 210] on span "from [GEOGRAPHIC_DATA]" at bounding box center [268, 213] width 77 height 7
click at [264, 127] on h3 "Courtyard by Marriott [GEOGRAPHIC_DATA][PERSON_NAME]" at bounding box center [292, 133] width 161 height 39
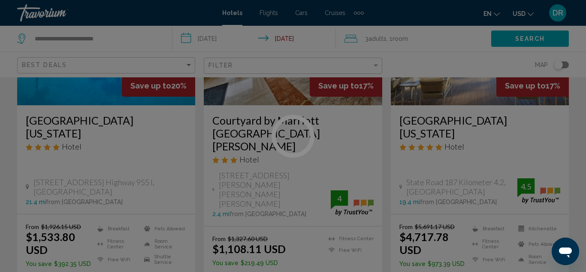
scroll to position [94, 0]
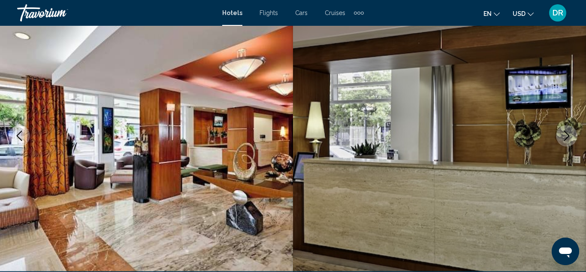
click at [267, 128] on img "Main content" at bounding box center [146, 136] width 293 height 408
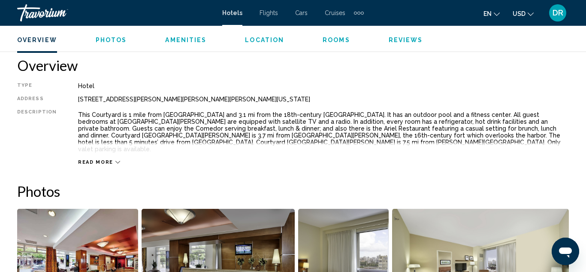
scroll to position [437, 0]
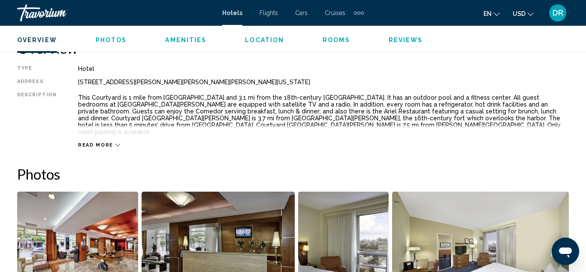
click at [115, 143] on icon "Main content" at bounding box center [117, 145] width 5 height 5
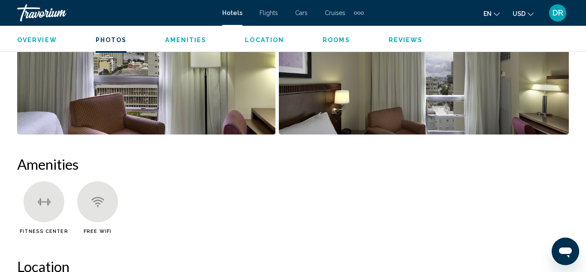
scroll to position [712, 0]
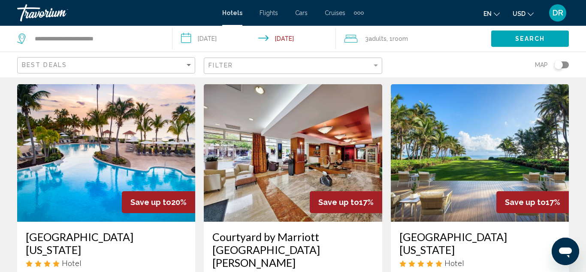
scroll to position [361, 0]
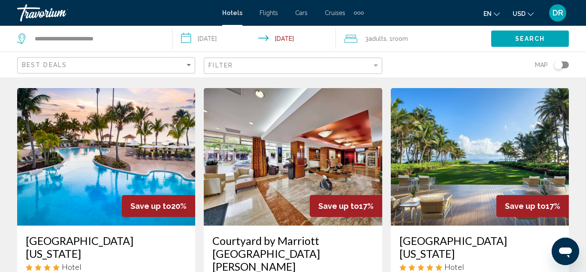
click at [255, 179] on img "Main content" at bounding box center [293, 156] width 178 height 137
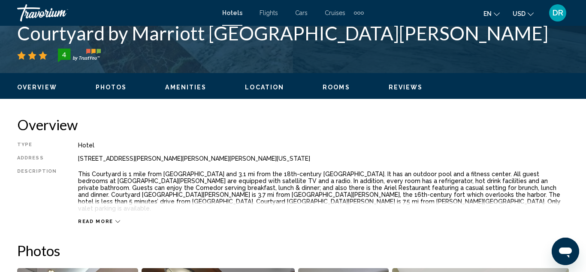
scroll to position [94, 0]
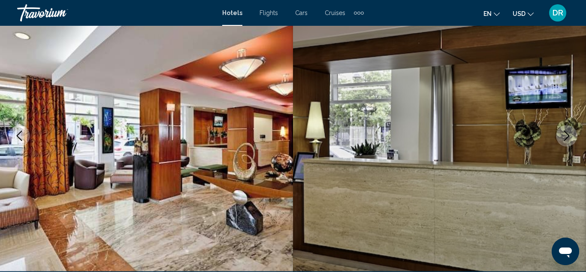
click at [566, 137] on icon "Next image" at bounding box center [567, 136] width 10 height 10
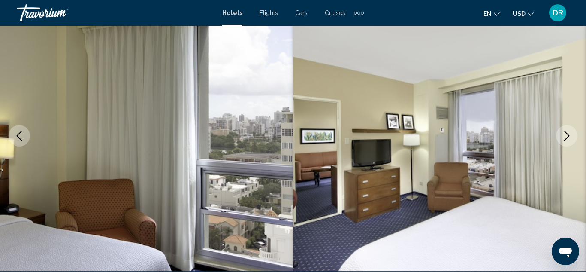
click at [566, 137] on icon "Next image" at bounding box center [567, 136] width 10 height 10
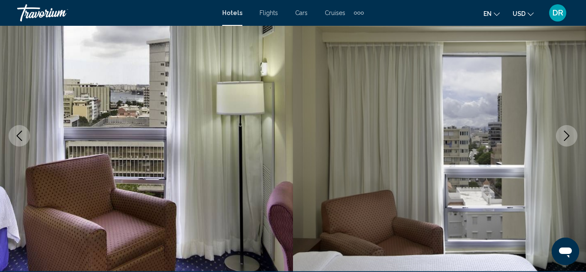
click at [566, 137] on icon "Next image" at bounding box center [567, 136] width 10 height 10
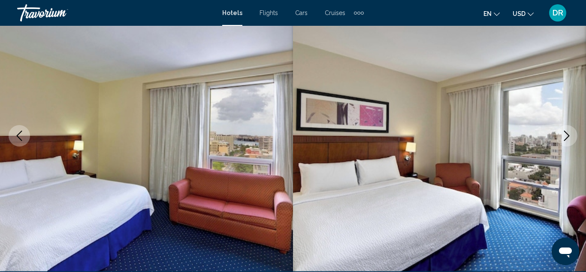
click at [566, 137] on icon "Next image" at bounding box center [567, 136] width 10 height 10
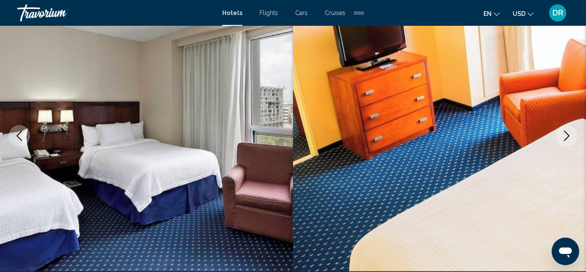
click at [566, 137] on icon "Next image" at bounding box center [567, 136] width 10 height 10
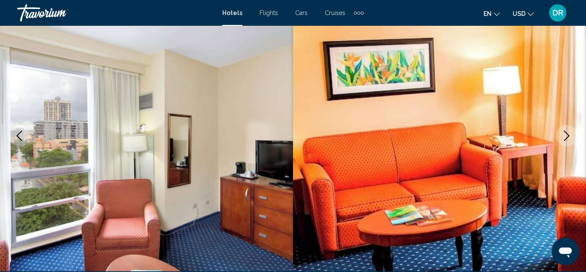
click at [566, 137] on icon "Next image" at bounding box center [567, 136] width 10 height 10
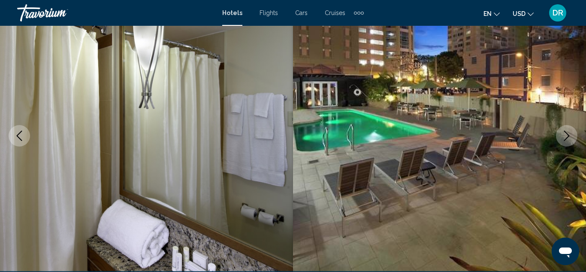
click at [566, 137] on icon "Next image" at bounding box center [567, 136] width 10 height 10
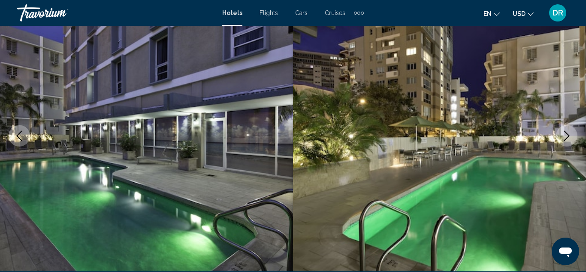
click at [566, 137] on icon "Next image" at bounding box center [567, 136] width 10 height 10
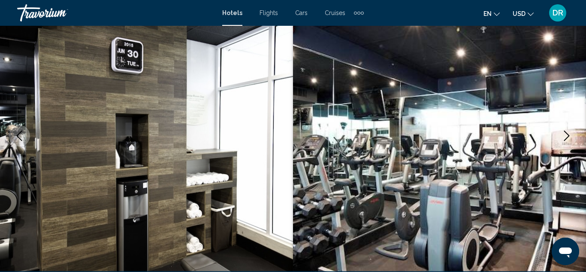
click at [566, 137] on icon "Next image" at bounding box center [567, 136] width 10 height 10
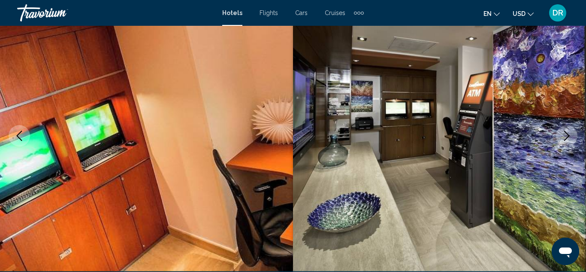
click at [566, 137] on icon "Next image" at bounding box center [567, 136] width 10 height 10
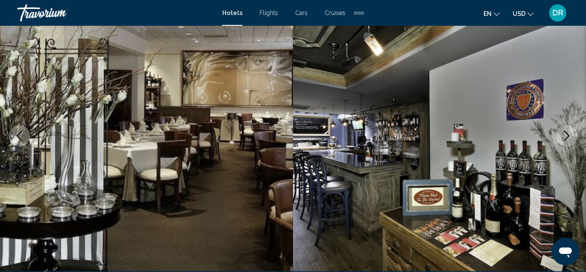
click at [566, 137] on icon "Next image" at bounding box center [567, 136] width 10 height 10
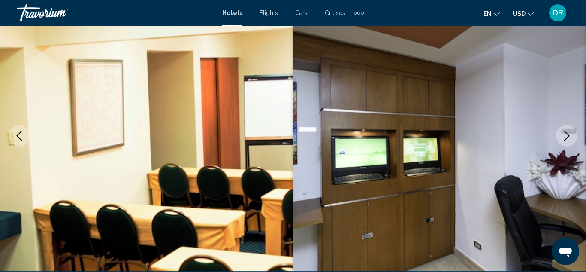
click at [566, 137] on icon "Next image" at bounding box center [567, 136] width 10 height 10
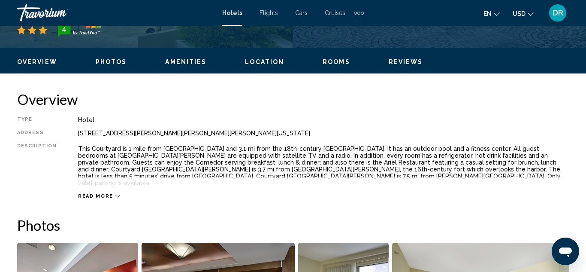
scroll to position [403, 0]
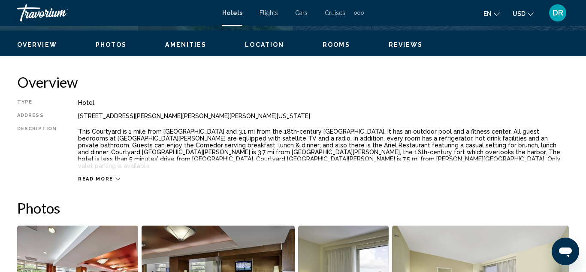
click at [109, 176] on div "Read more" at bounding box center [99, 179] width 42 height 6
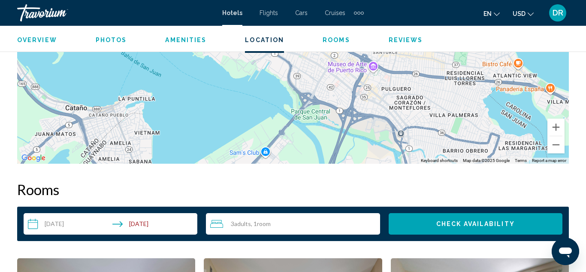
scroll to position [1090, 0]
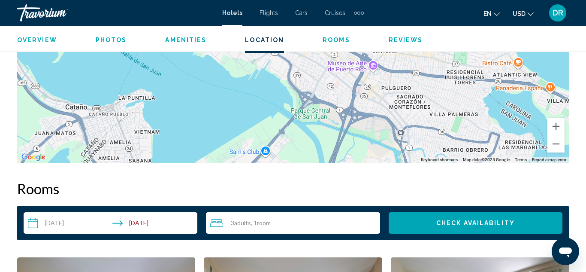
click at [416, 222] on button "Check Availability" at bounding box center [476, 222] width 174 height 21
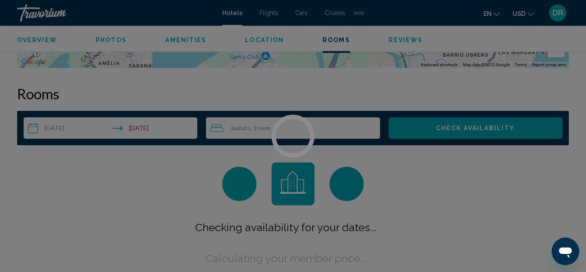
scroll to position [1211, 0]
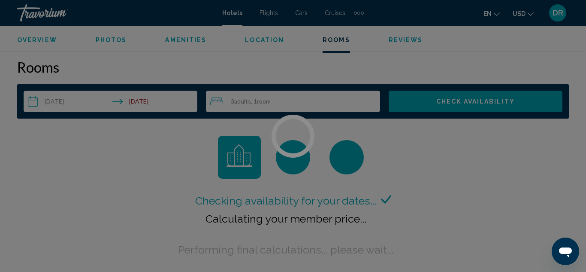
click at [416, 222] on div at bounding box center [293, 136] width 586 height 272
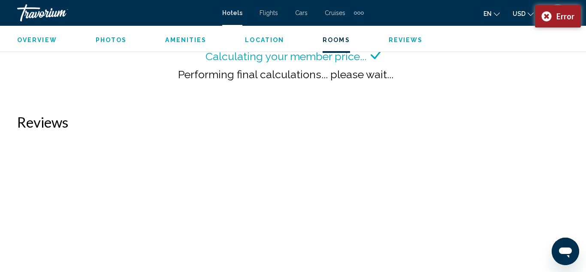
scroll to position [1357, 0]
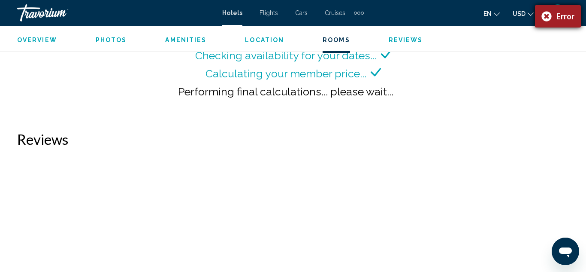
click at [549, 15] on div "Error" at bounding box center [558, 16] width 46 height 22
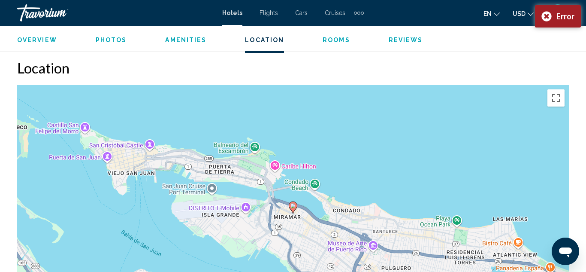
scroll to position [893, 0]
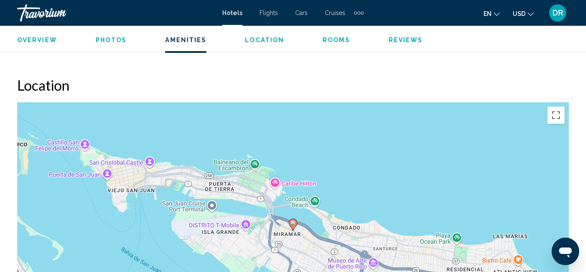
click at [335, 35] on ul "Overview Photos Amenities Location Rooms Reviews Check Availability" at bounding box center [293, 38] width 552 height 9
click at [333, 38] on span "Rooms" at bounding box center [336, 39] width 27 height 7
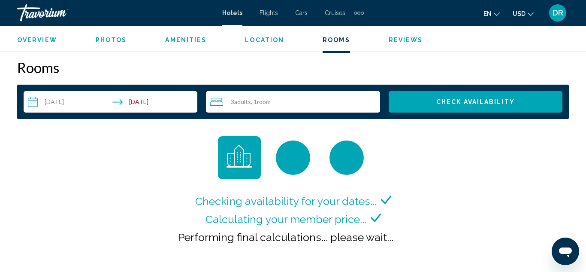
scroll to position [1211, 0]
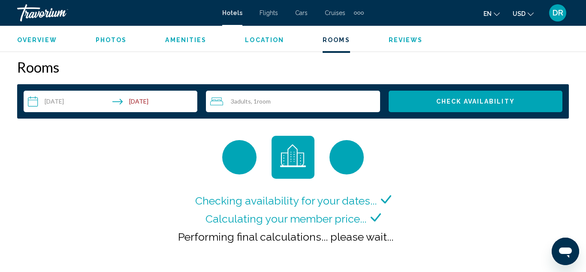
click at [357, 16] on div "Extra navigation items" at bounding box center [359, 12] width 10 height 13
click at [357, 16] on div "Hotels Flights Cars Cruises Activities" at bounding box center [345, 29] width 46 height 28
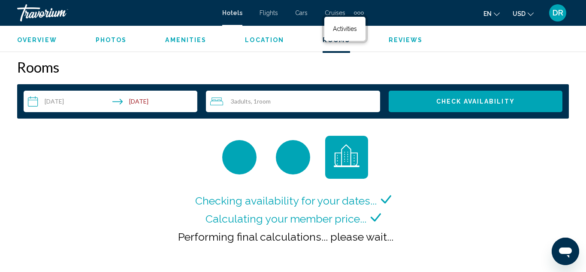
click at [357, 16] on div "Hotels Flights Cars Cruises Activities" at bounding box center [345, 29] width 46 height 28
click at [358, 12] on div "Extra navigation items" at bounding box center [359, 13] width 3 height 3
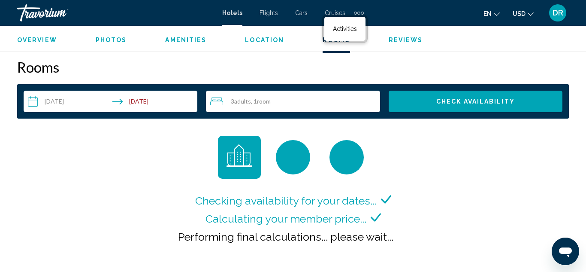
click at [358, 12] on div "Extra navigation items" at bounding box center [359, 13] width 3 height 3
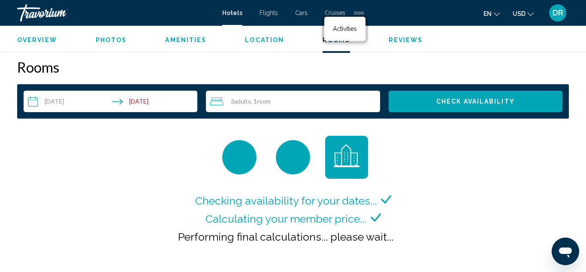
click at [412, 23] on mat-toolbar "Hotels Flights Cars Cruises Activities Hotels Flights Cars Cruises Activities e…" at bounding box center [293, 13] width 586 height 26
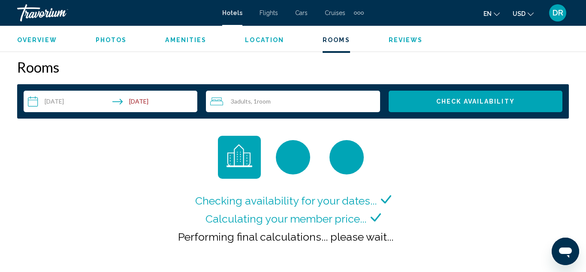
click at [412, 23] on mat-toolbar "Hotels Flights Cars Cruises Activities Hotels Flights Cars Cruises Activities e…" at bounding box center [293, 13] width 586 height 26
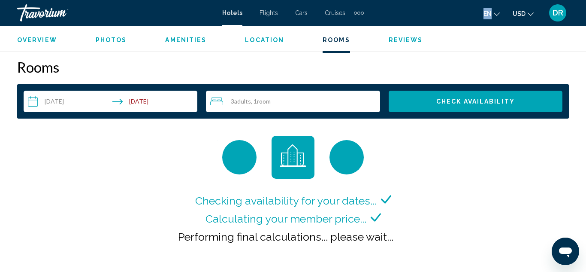
click at [412, 23] on mat-toolbar "Hotels Flights Cars Cruises Activities Hotels Flights Cars Cruises Activities e…" at bounding box center [293, 13] width 586 height 26
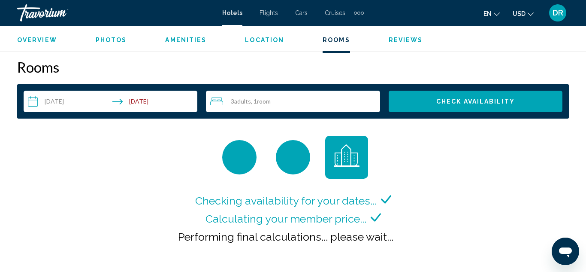
click at [266, 12] on span "Flights" at bounding box center [269, 12] width 18 height 7
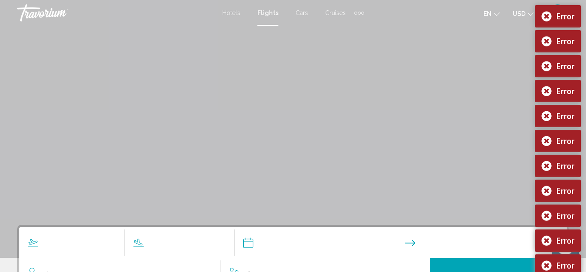
click at [266, 12] on span "Flights" at bounding box center [268, 12] width 21 height 7
click at [545, 18] on div "Error" at bounding box center [558, 16] width 46 height 22
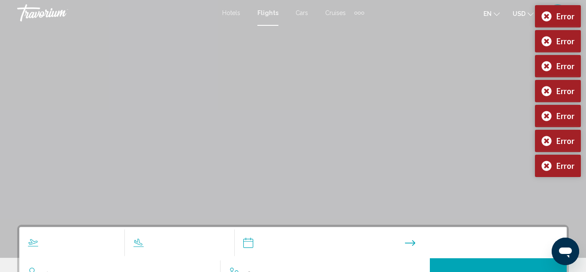
click at [229, 54] on div "Main content" at bounding box center [293, 129] width 586 height 258
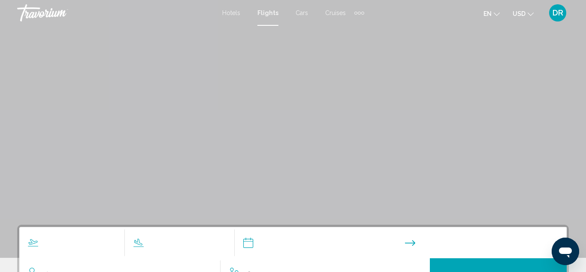
click at [303, 18] on div "Hotels Flights Cars Cruises Activities Hotels Flights Cars Cruises Activities" at bounding box center [293, 13] width 142 height 14
click at [302, 11] on span "Cars" at bounding box center [302, 12] width 12 height 7
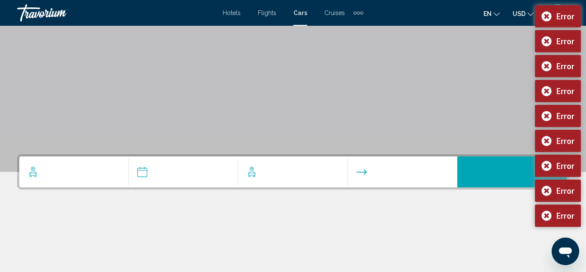
scroll to position [89, 0]
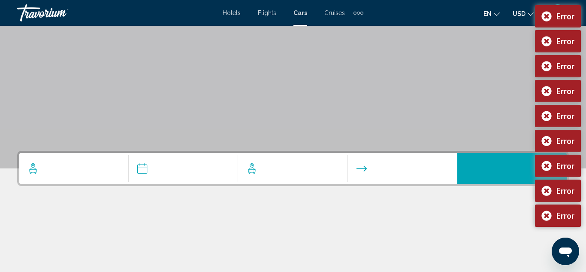
click at [41, 170] on div "Search widget" at bounding box center [78, 168] width 100 height 13
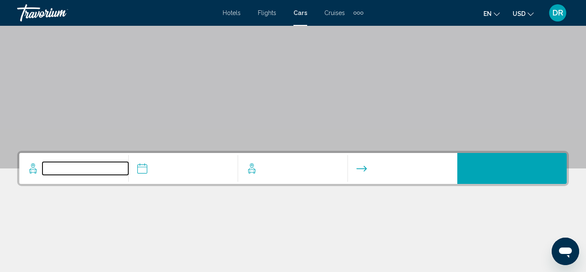
click at [58, 165] on input "Search widget" at bounding box center [85, 168] width 86 height 13
click at [144, 168] on input "Pickup date" at bounding box center [183, 169] width 113 height 33
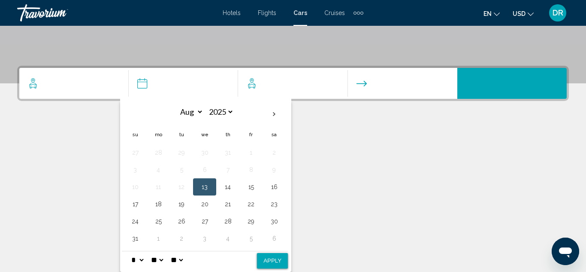
scroll to position [176, 0]
click at [205, 218] on button "27" at bounding box center [205, 221] width 14 height 12
click at [265, 260] on button "Apply" at bounding box center [272, 260] width 31 height 15
type input "**********"
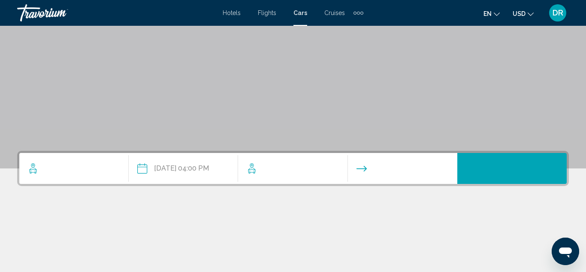
scroll to position [89, 0]
click at [333, 179] on div "Search widget" at bounding box center [297, 168] width 100 height 31
click at [322, 173] on input "Search widget" at bounding box center [304, 168] width 86 height 13
click at [288, 165] on input "Search widget" at bounding box center [304, 168] width 86 height 13
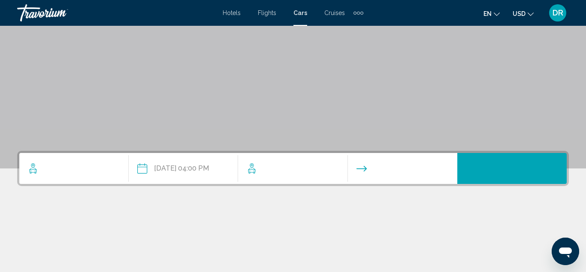
click at [250, 172] on icon "Search widget" at bounding box center [252, 171] width 7 height 6
click at [370, 167] on input "Drop-off date" at bounding box center [402, 169] width 113 height 33
